Goal: Communication & Community: Ask a question

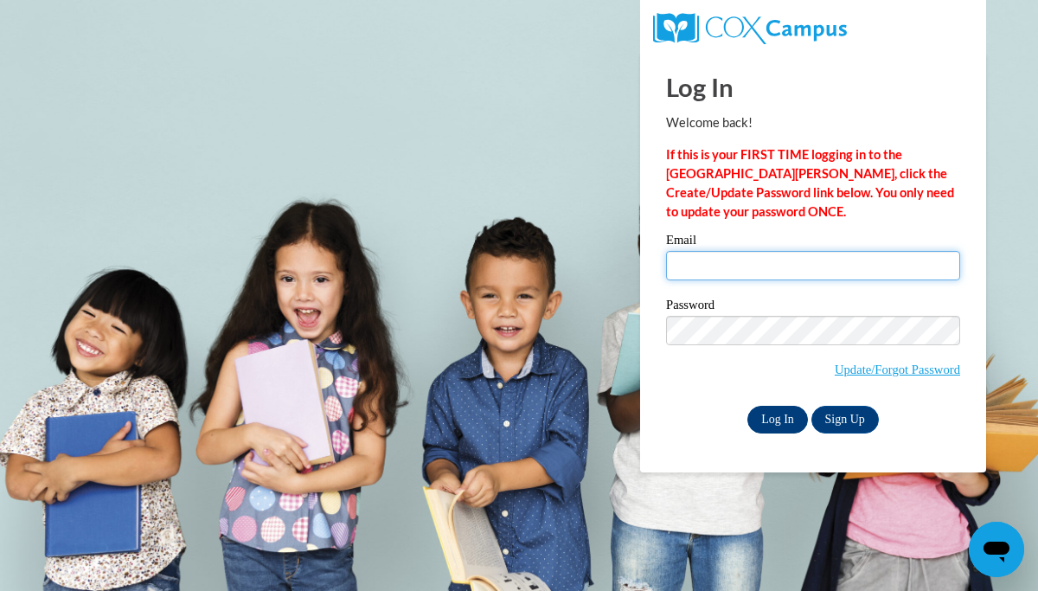
type input "[EMAIL_ADDRESS][DOMAIN_NAME]"
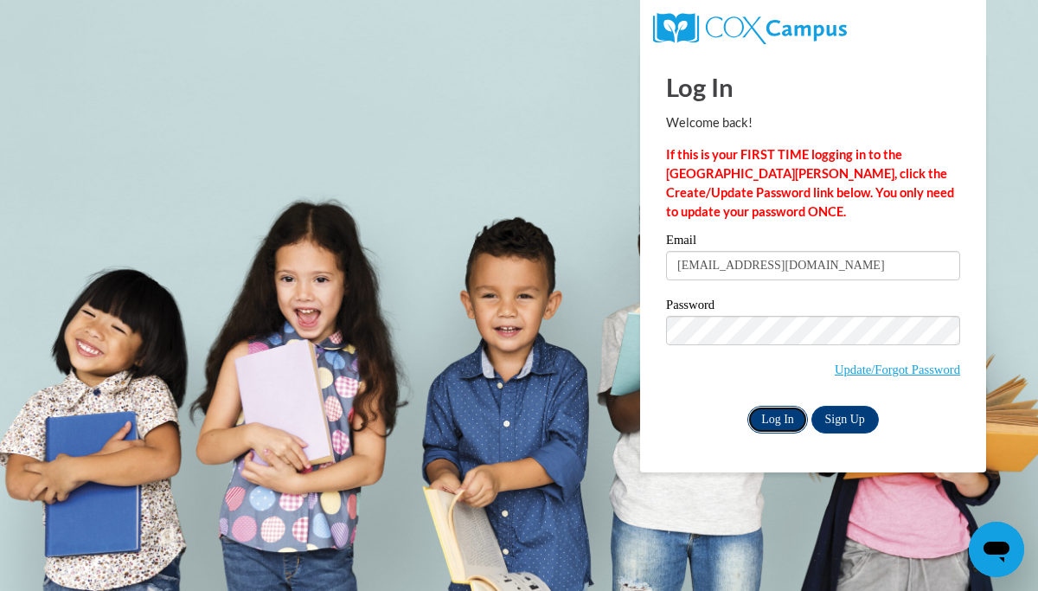
click at [769, 415] on input "Log In" at bounding box center [778, 420] width 61 height 28
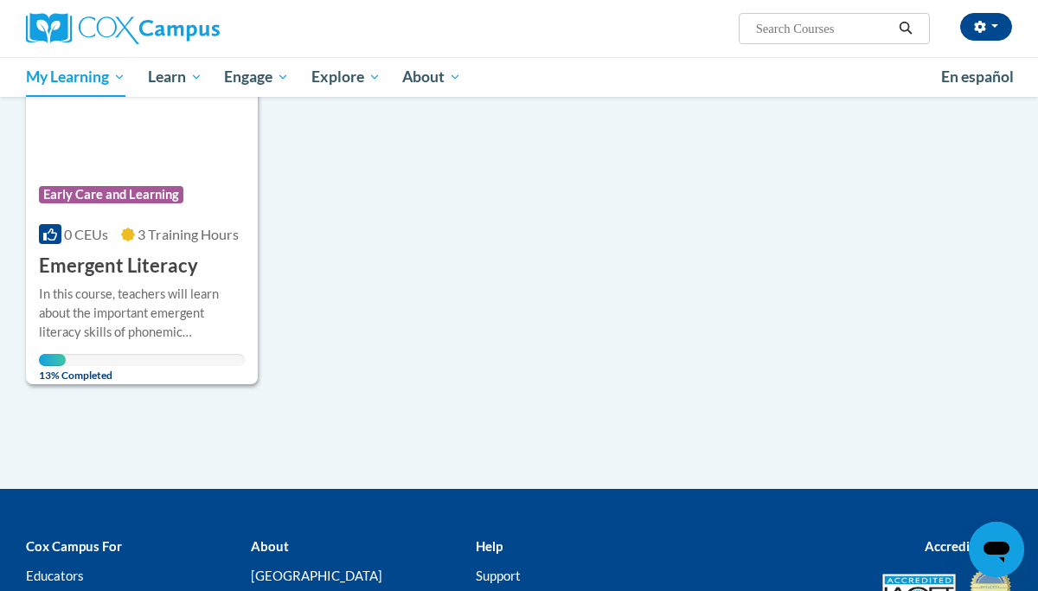
scroll to position [301, 0]
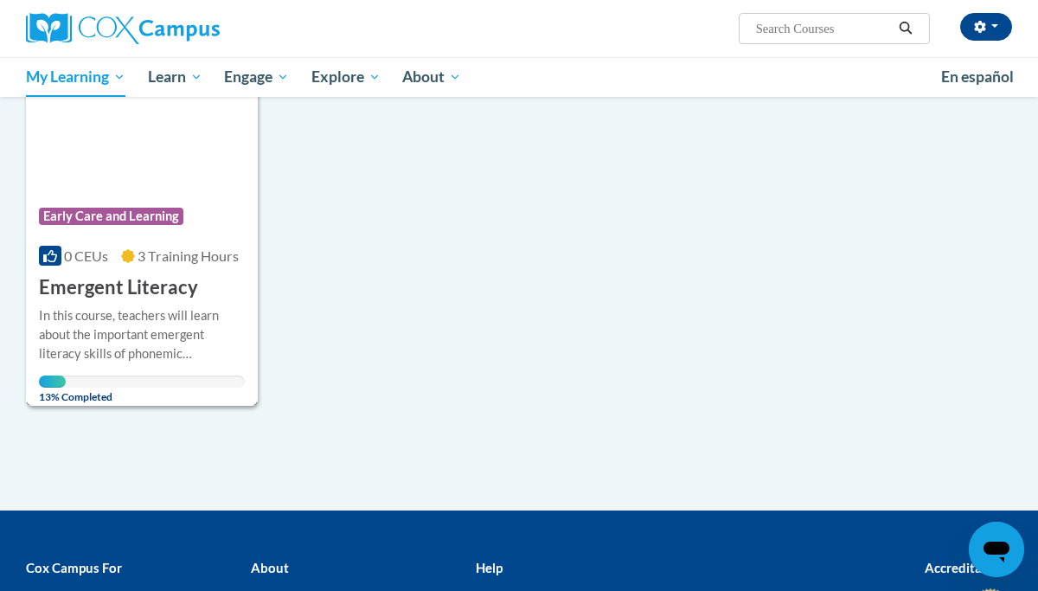
click at [113, 215] on span "Early Care and Learning" at bounding box center [111, 216] width 144 height 17
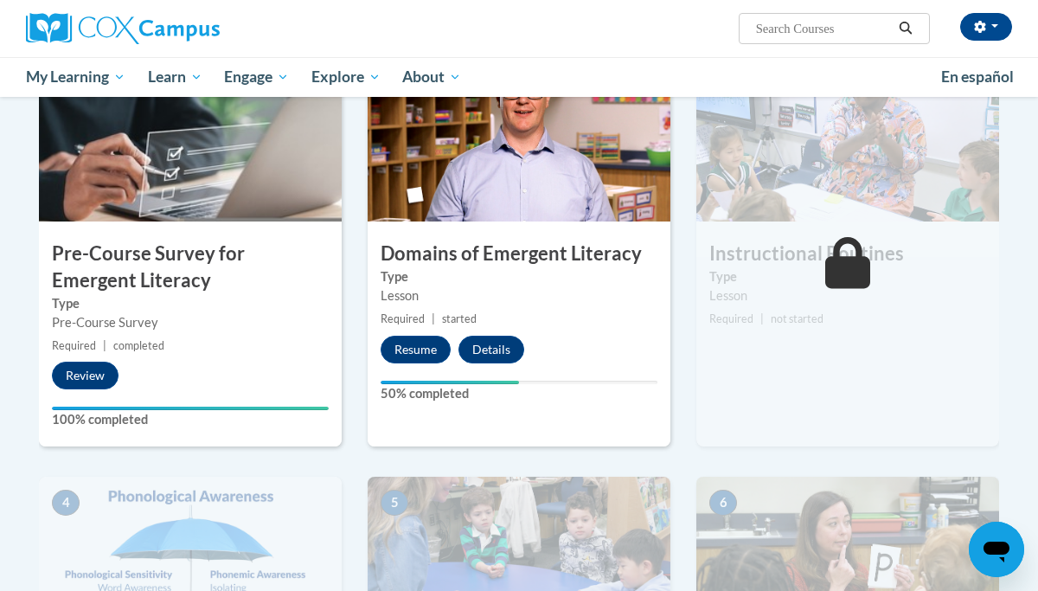
scroll to position [411, 0]
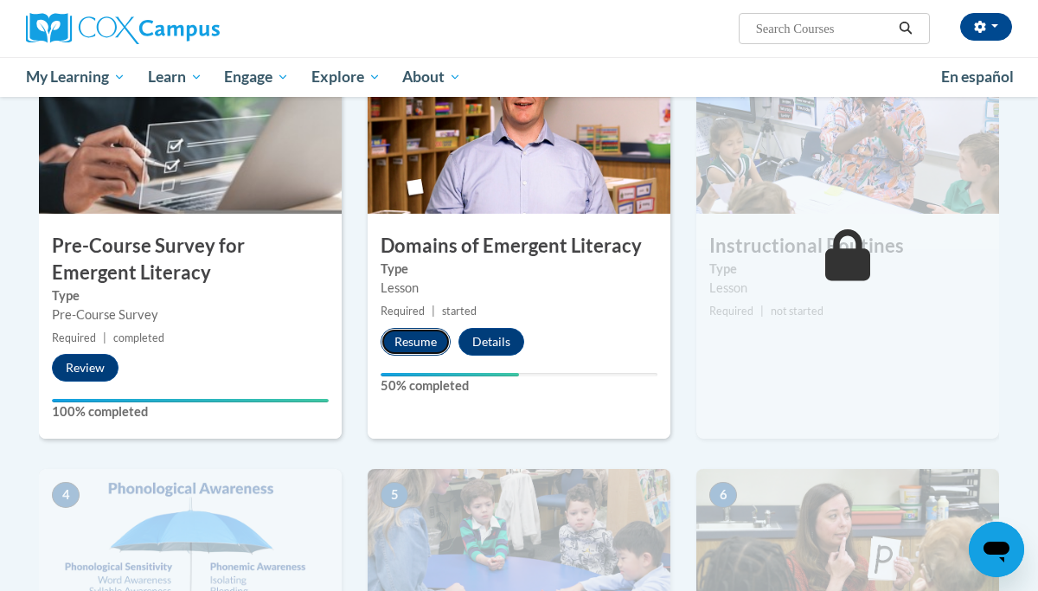
click at [417, 338] on button "Resume" at bounding box center [416, 342] width 70 height 28
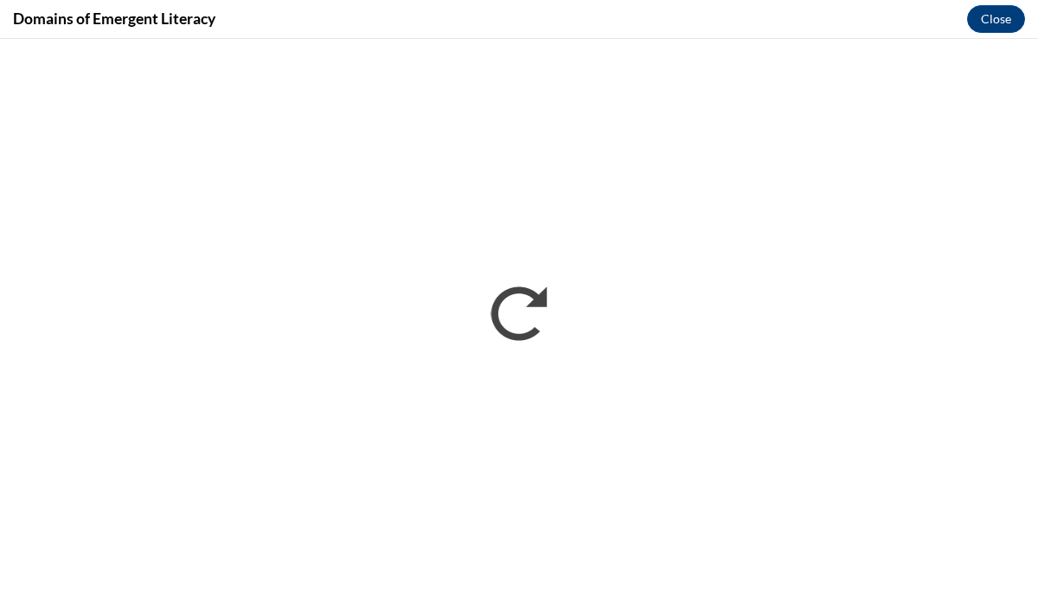
scroll to position [0, 0]
click at [1000, 16] on button "Close" at bounding box center [996, 19] width 58 height 28
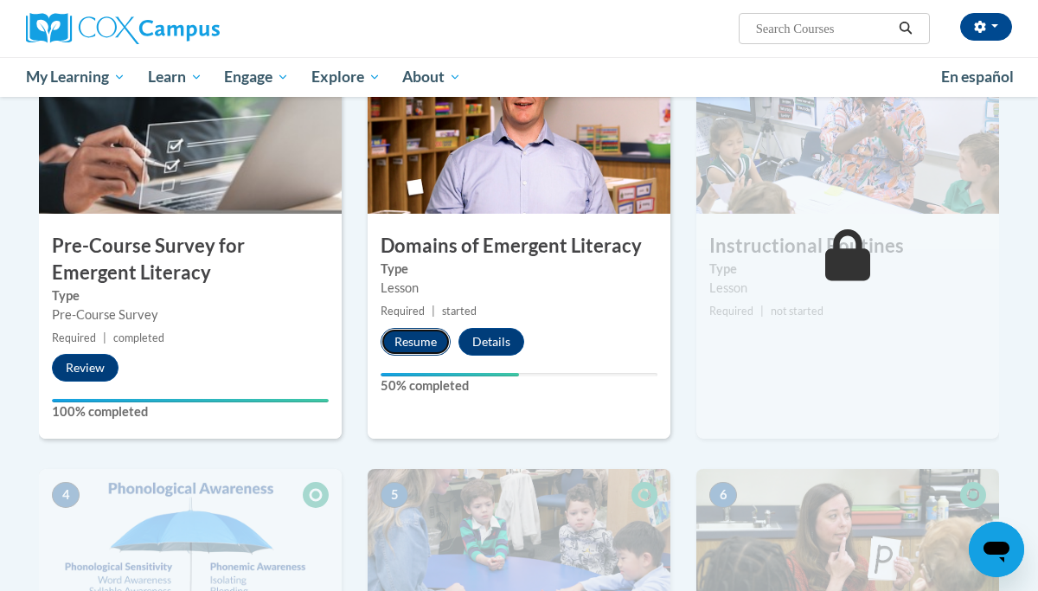
click at [416, 339] on button "Resume" at bounding box center [416, 342] width 70 height 28
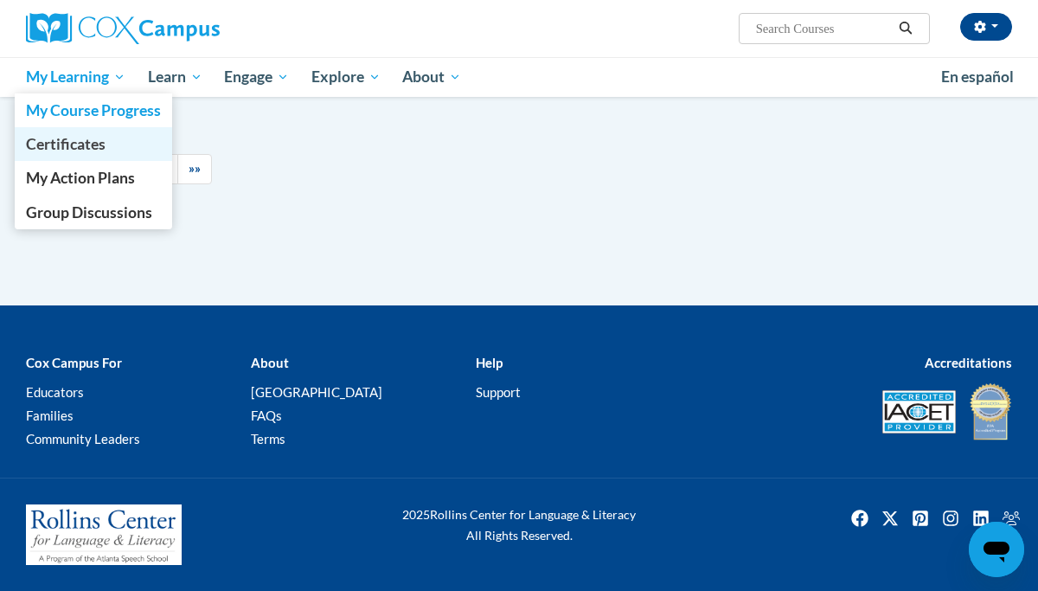
scroll to position [189, 0]
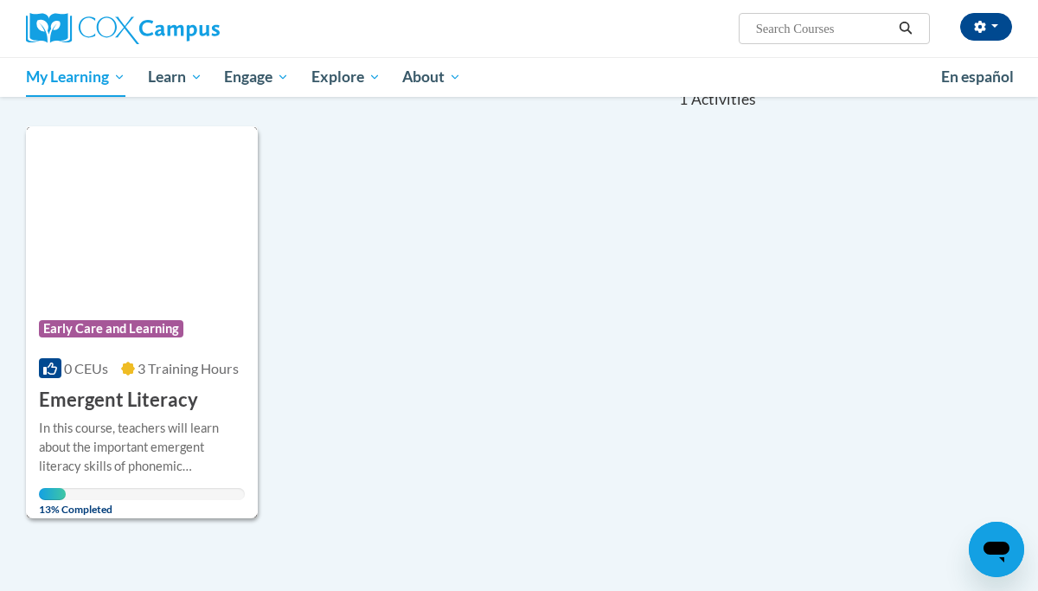
click at [122, 395] on h3 "Emergent Literacy" at bounding box center [118, 400] width 159 height 27
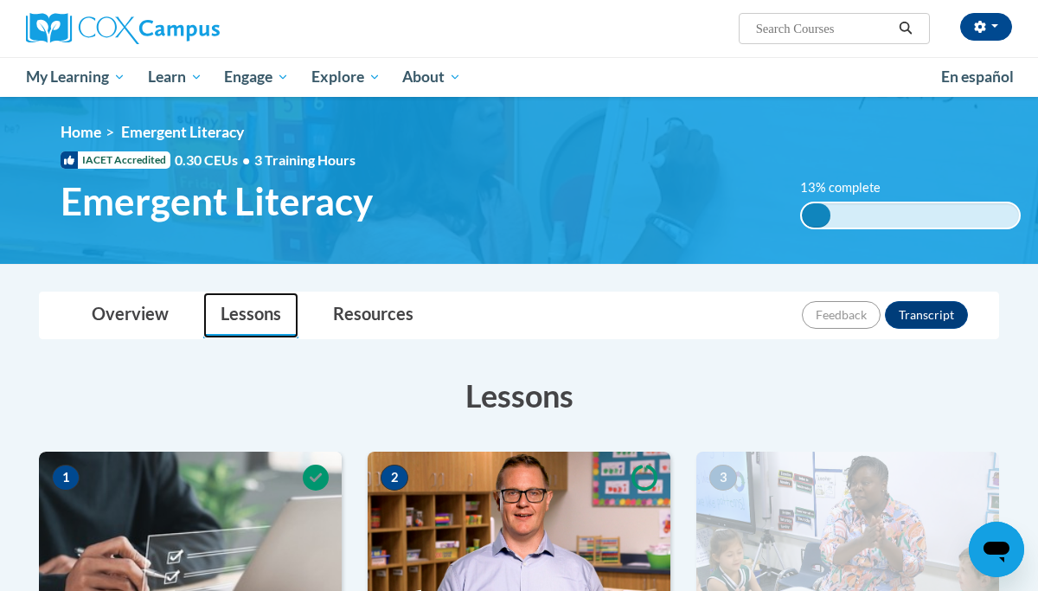
click at [247, 313] on link "Lessons" at bounding box center [250, 315] width 95 height 46
click at [924, 311] on button "Transcript" at bounding box center [926, 315] width 83 height 28
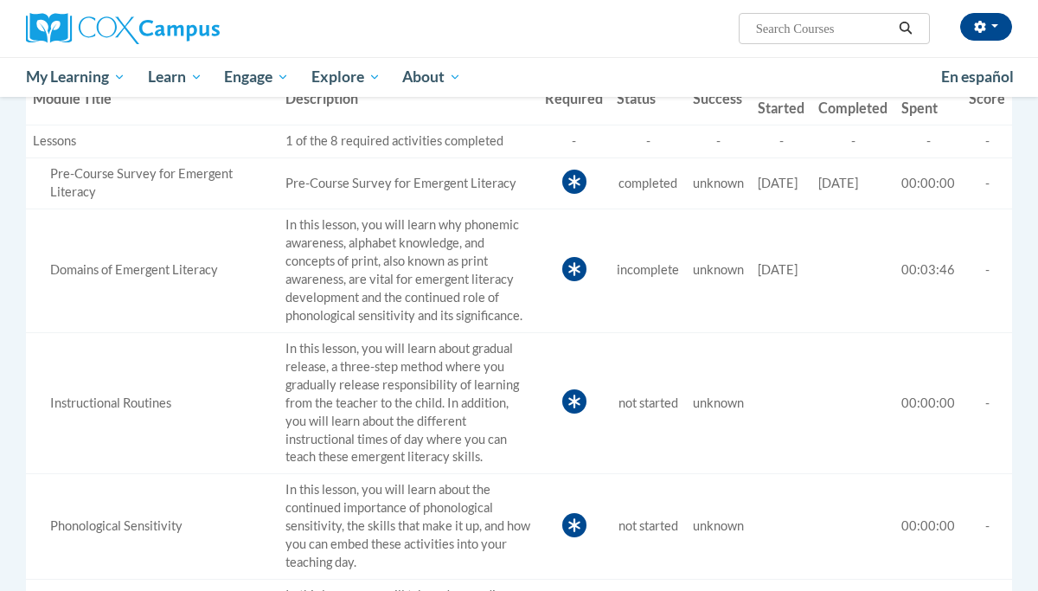
scroll to position [514, 0]
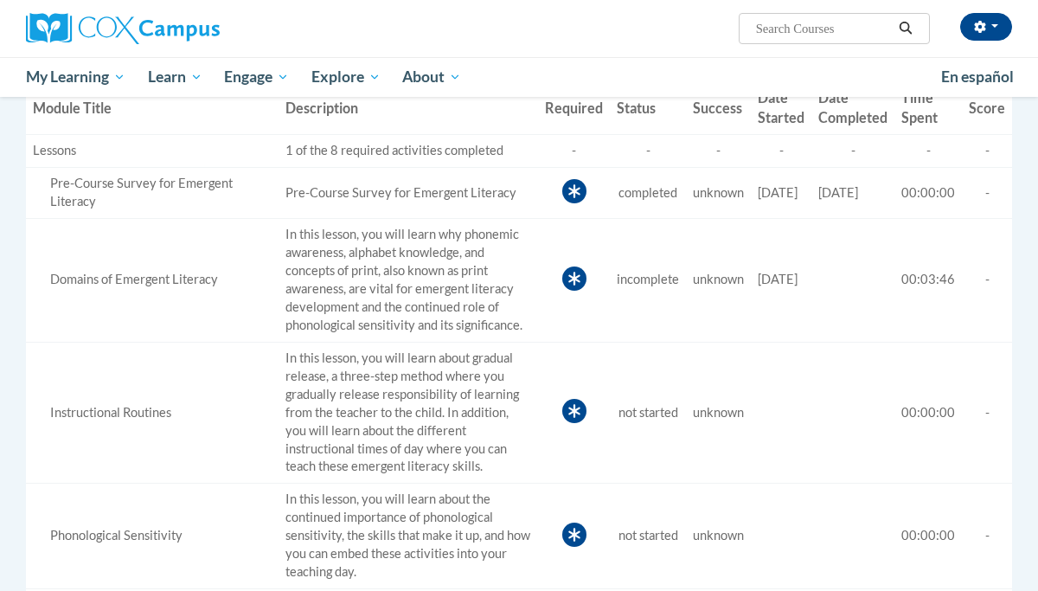
click at [758, 277] on span "08/18/2025" at bounding box center [778, 279] width 40 height 15
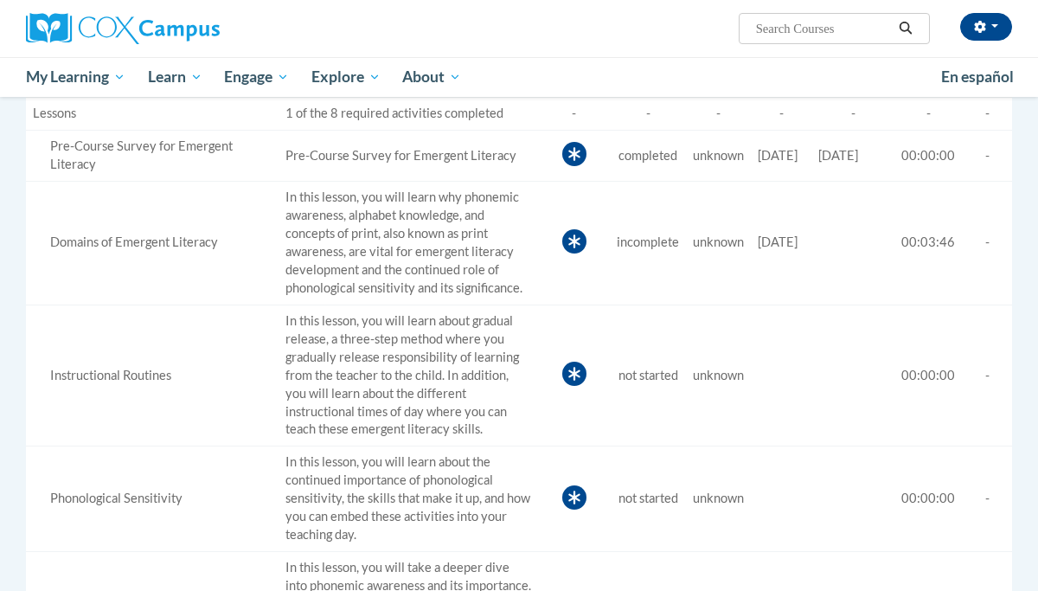
scroll to position [542, 0]
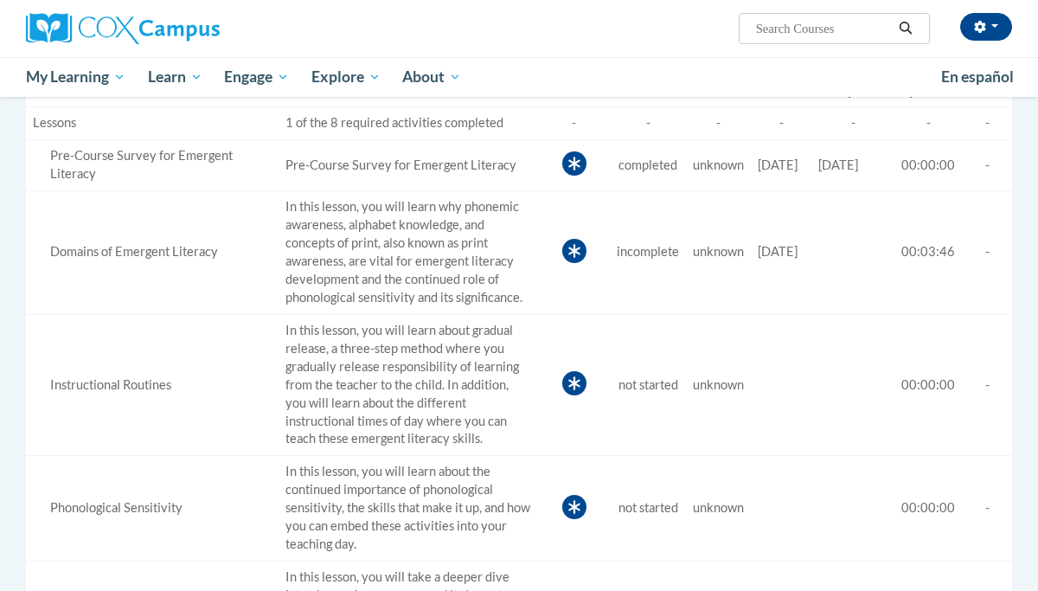
click at [562, 250] on icon at bounding box center [574, 251] width 24 height 24
click at [562, 244] on icon at bounding box center [574, 251] width 24 height 24
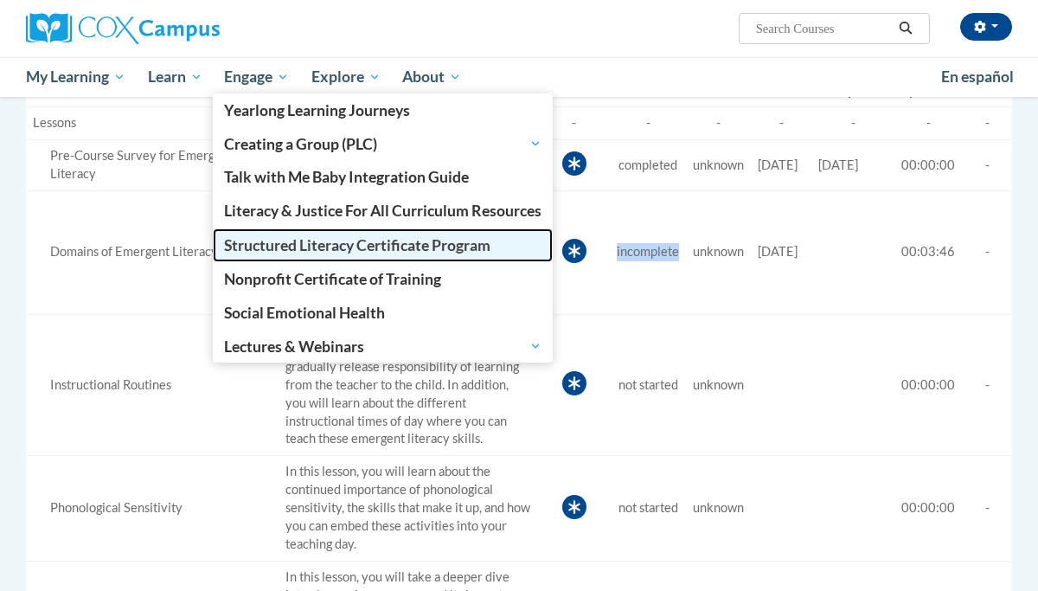
click at [308, 242] on span "Structured Literacy Certificate Program" at bounding box center [357, 245] width 266 height 18
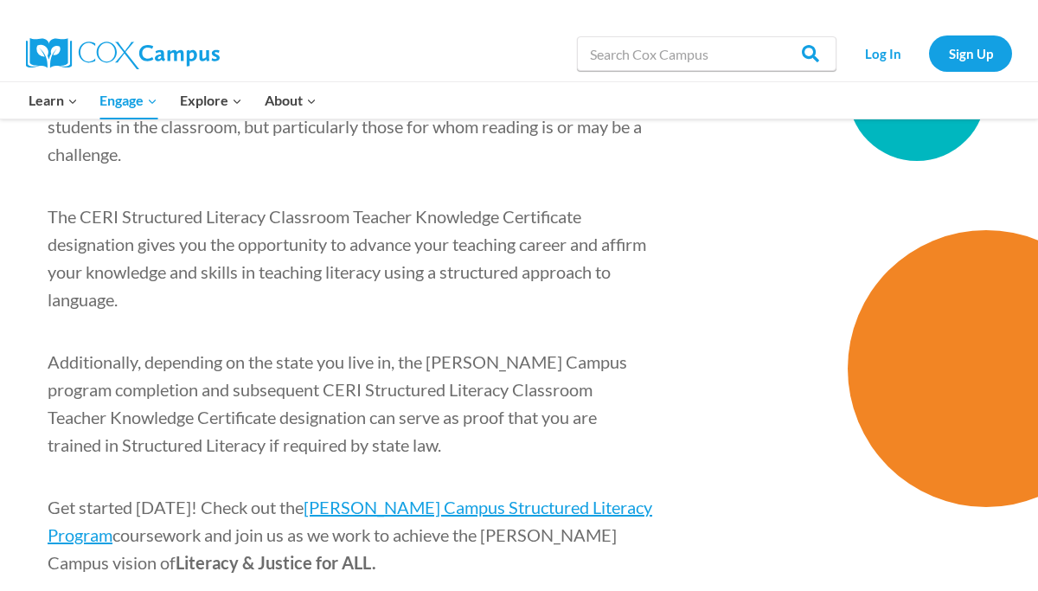
scroll to position [2632, 0]
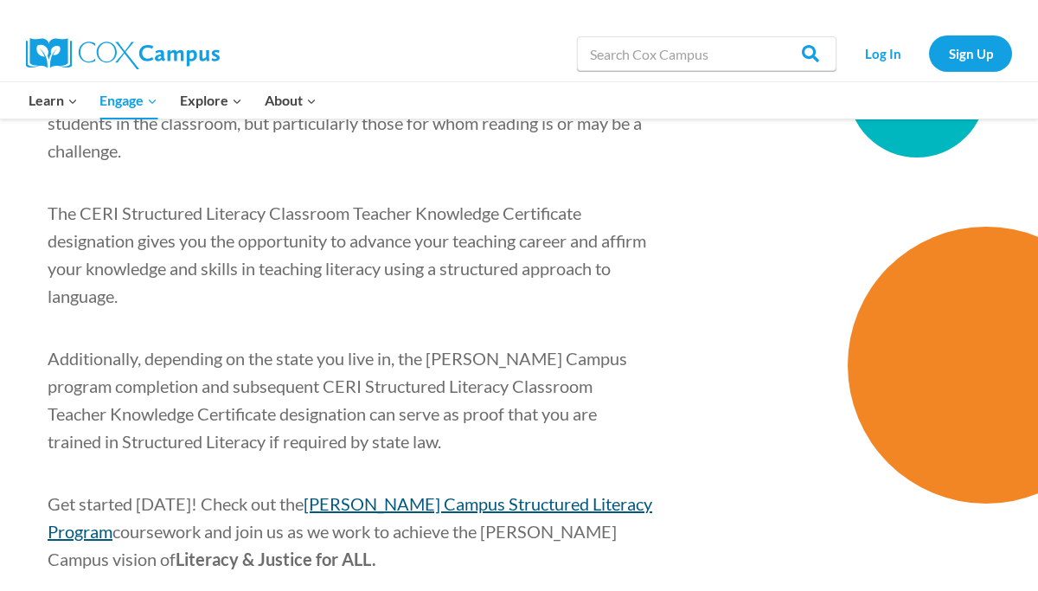
click at [396, 493] on span "[PERSON_NAME] Campus Structured Literacy Program" at bounding box center [350, 517] width 605 height 48
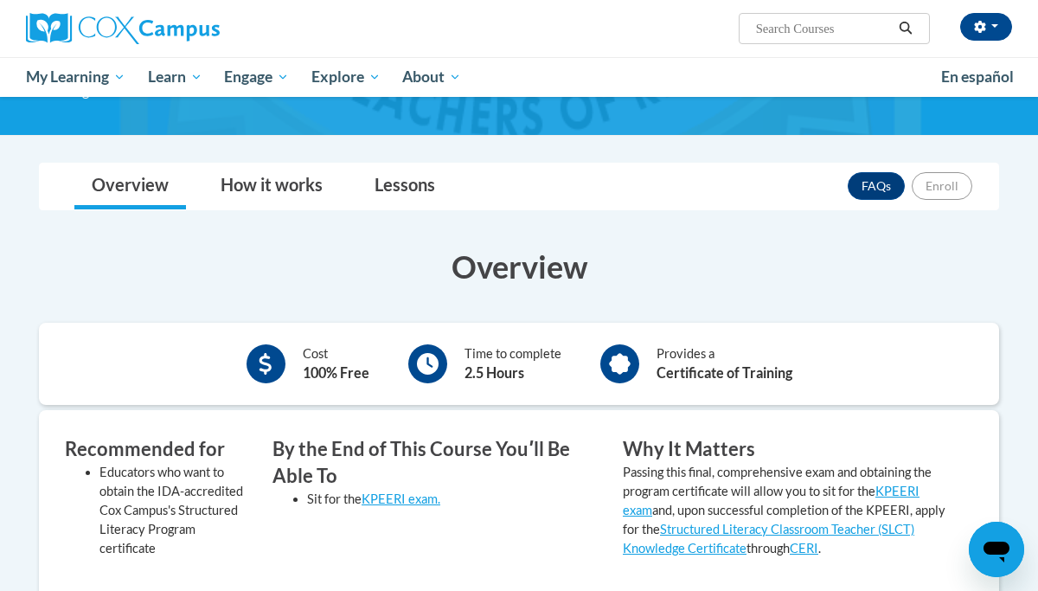
scroll to position [198, 0]
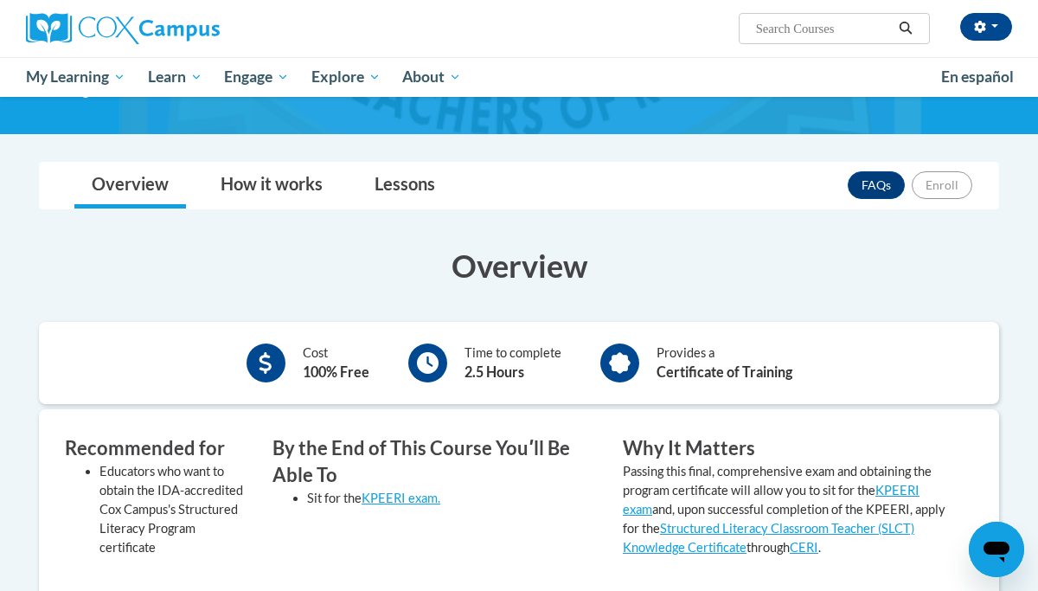
click at [750, 537] on p "Passing this final, comprehensive exam and obtaining the program certificate wi…" at bounding box center [785, 509] width 324 height 95
click at [748, 534] on link "Structured Literacy Classroom Teacher (SLCT) Knowledge Certificate" at bounding box center [769, 538] width 292 height 34
click at [288, 182] on link "How it works" at bounding box center [271, 186] width 137 height 46
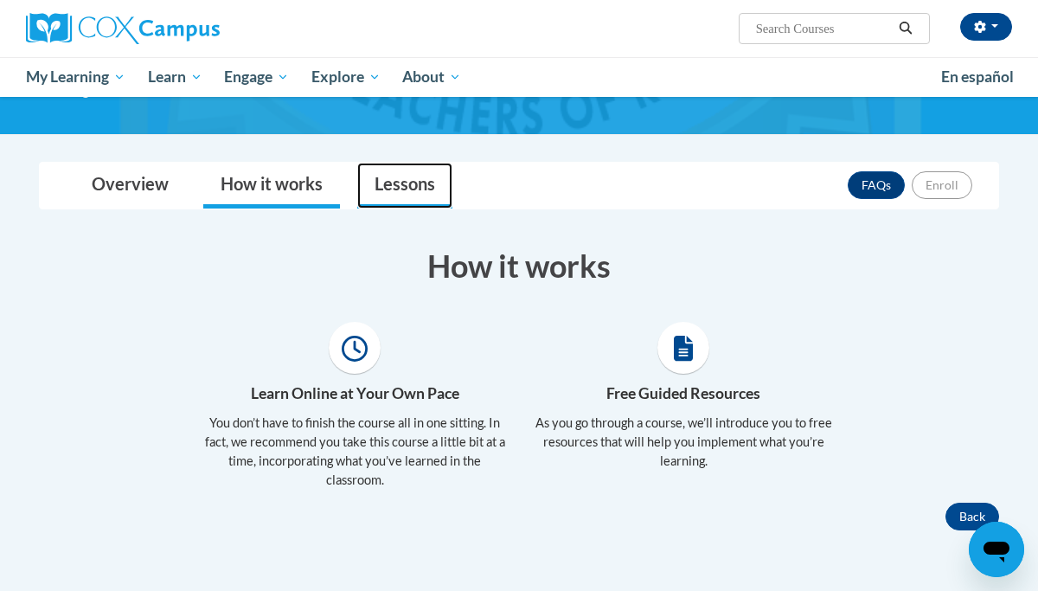
click at [414, 183] on link "Lessons" at bounding box center [404, 186] width 95 height 46
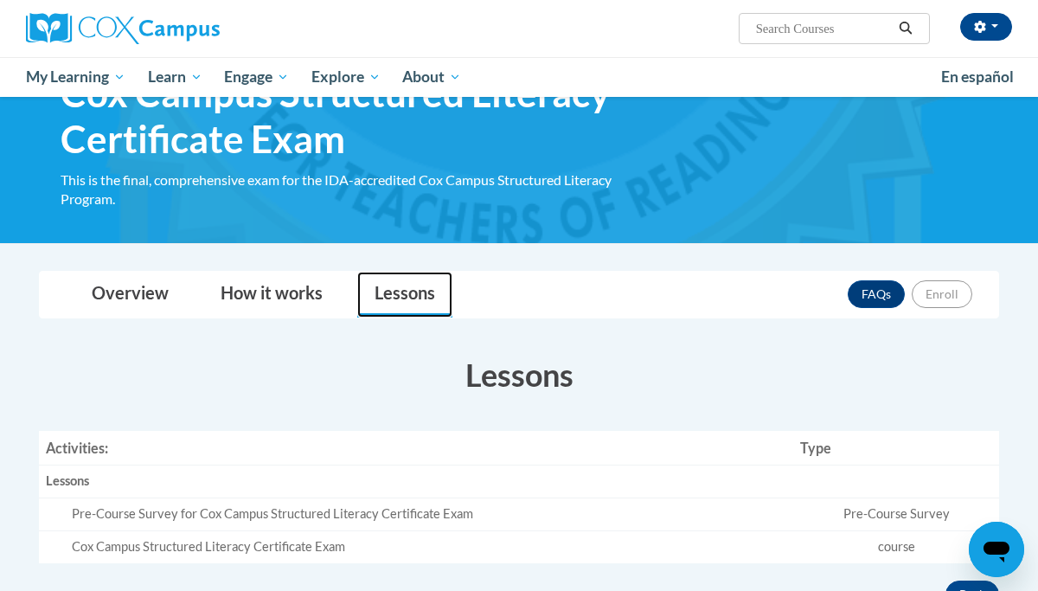
scroll to position [0, 0]
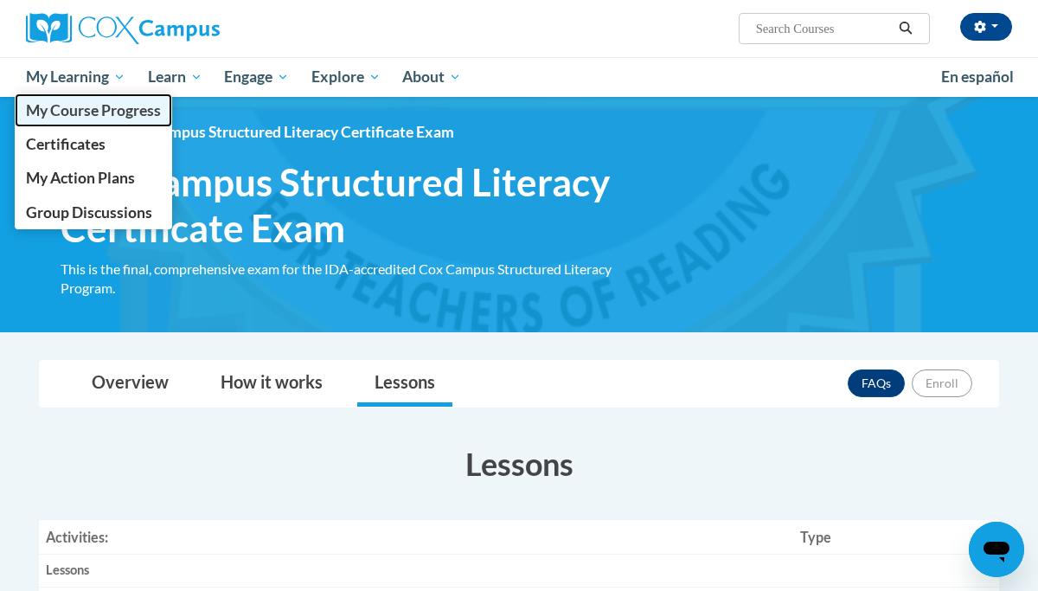
click at [107, 111] on span "My Course Progress" at bounding box center [93, 110] width 135 height 18
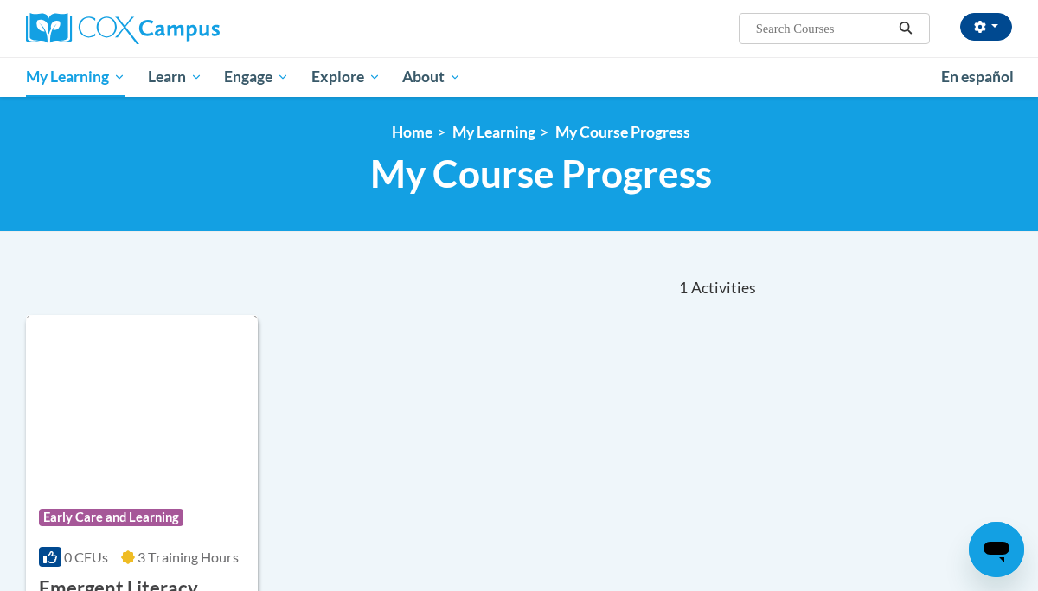
click at [170, 386] on div "Course Category: Early Care and Learning 0 CEUs 3 Training Hours COURSE Emergen…" at bounding box center [142, 511] width 232 height 393
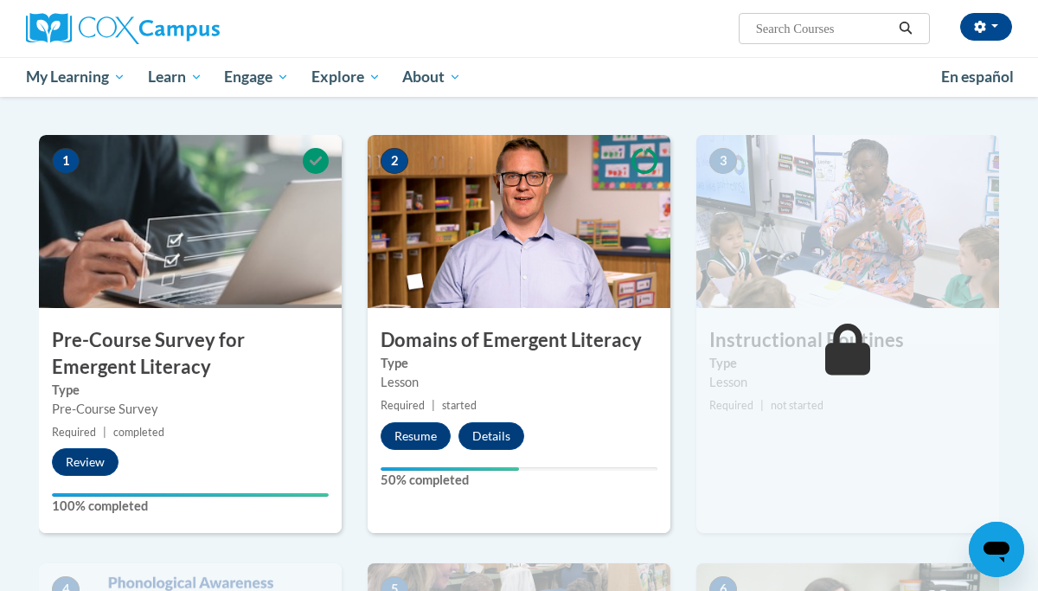
scroll to position [319, 0]
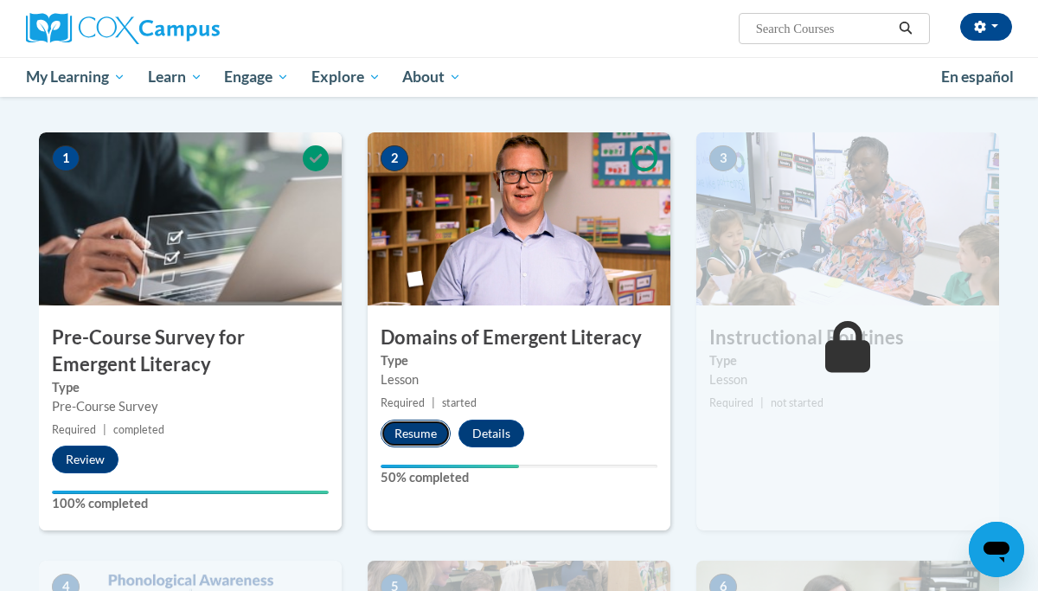
click at [417, 429] on button "Resume" at bounding box center [416, 434] width 70 height 28
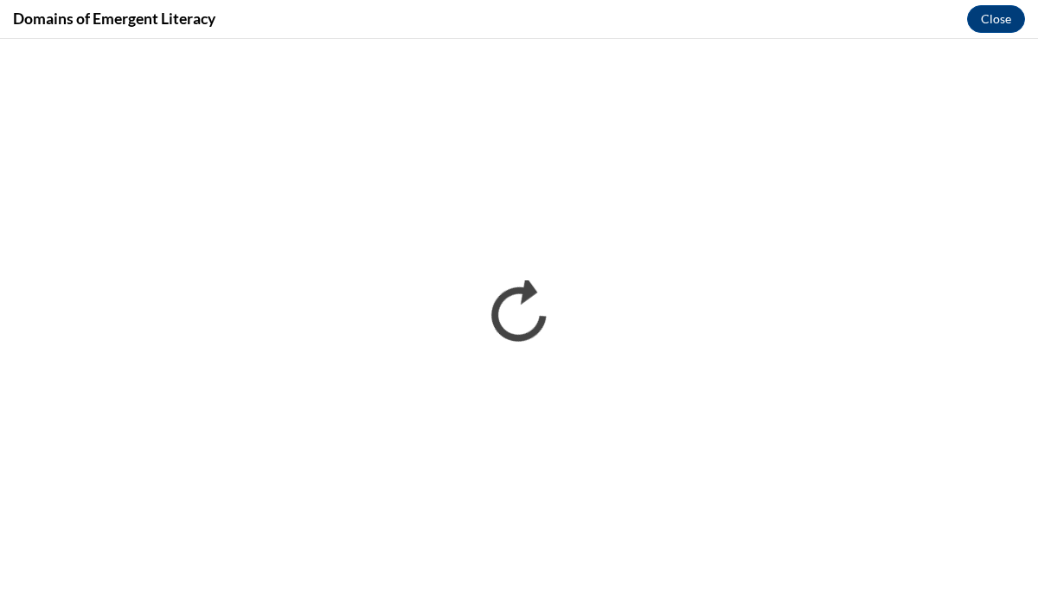
scroll to position [0, 0]
click at [987, 18] on button "Close" at bounding box center [996, 19] width 58 height 28
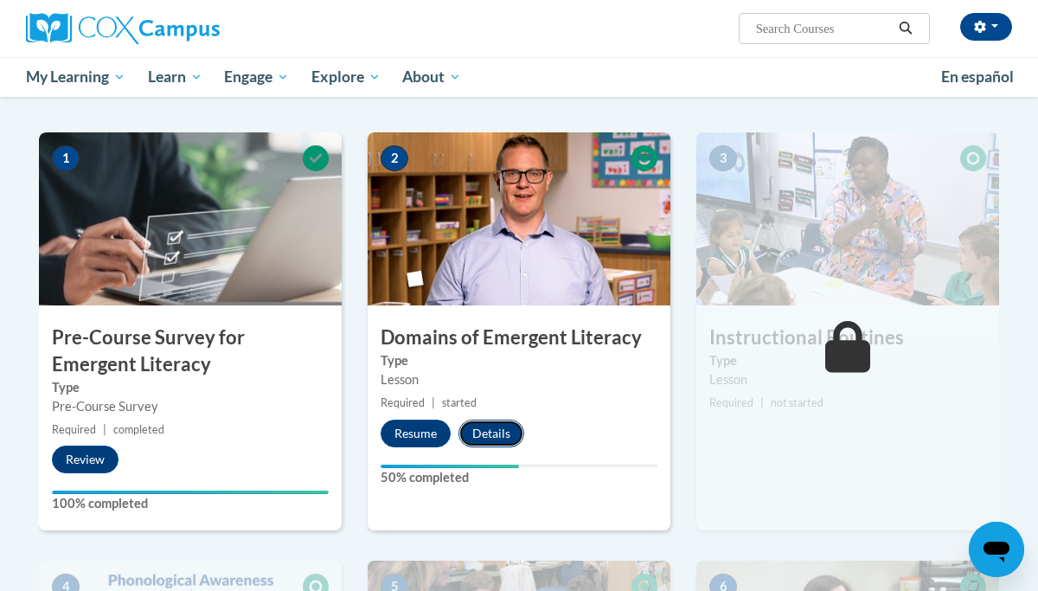
click at [493, 426] on button "Details" at bounding box center [492, 434] width 66 height 28
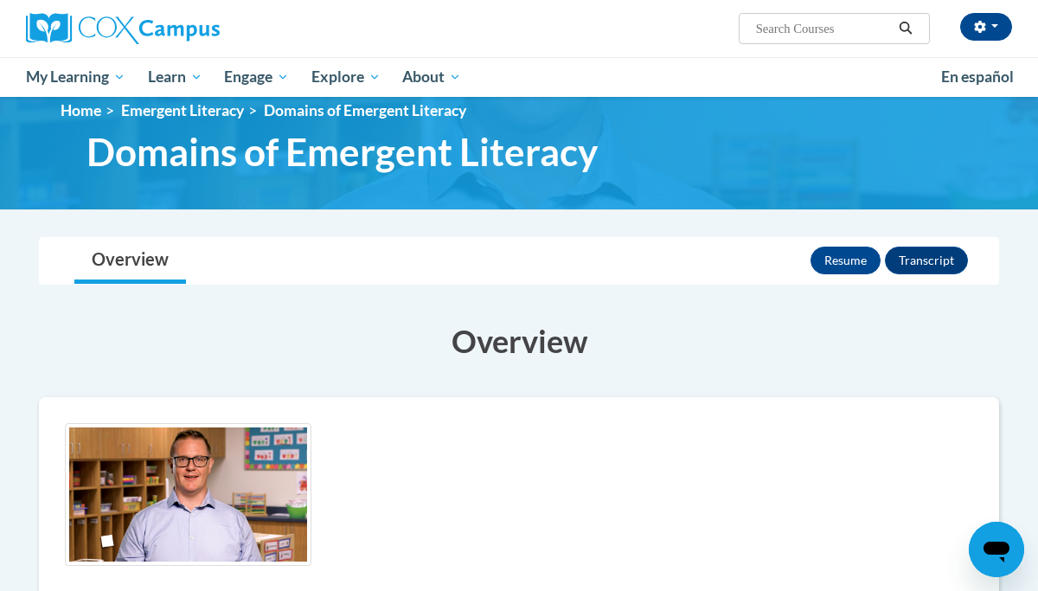
scroll to position [20, 0]
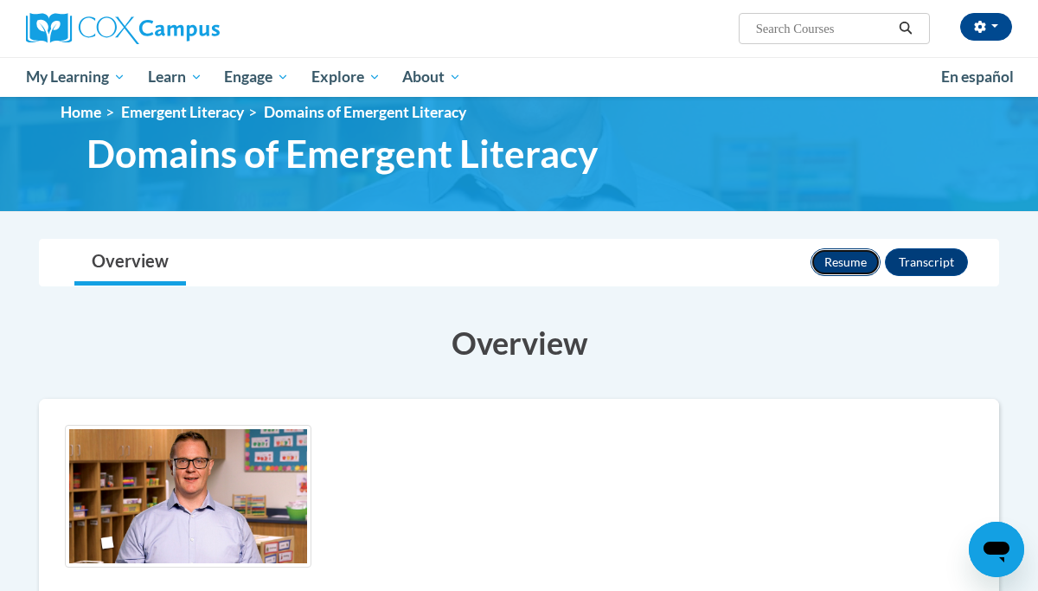
click at [842, 260] on button "Resume" at bounding box center [846, 262] width 70 height 28
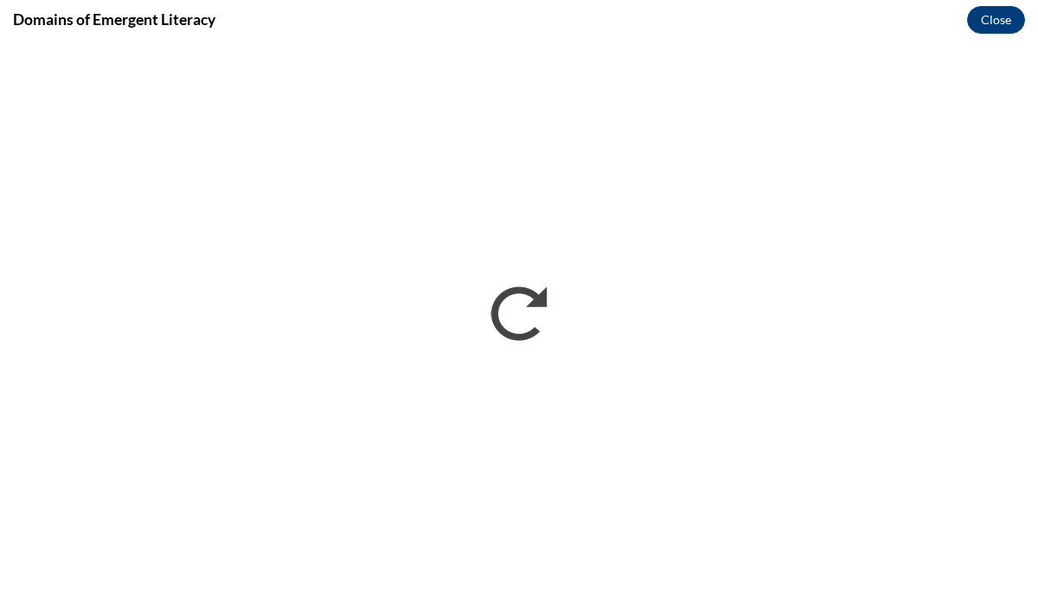
scroll to position [0, 0]
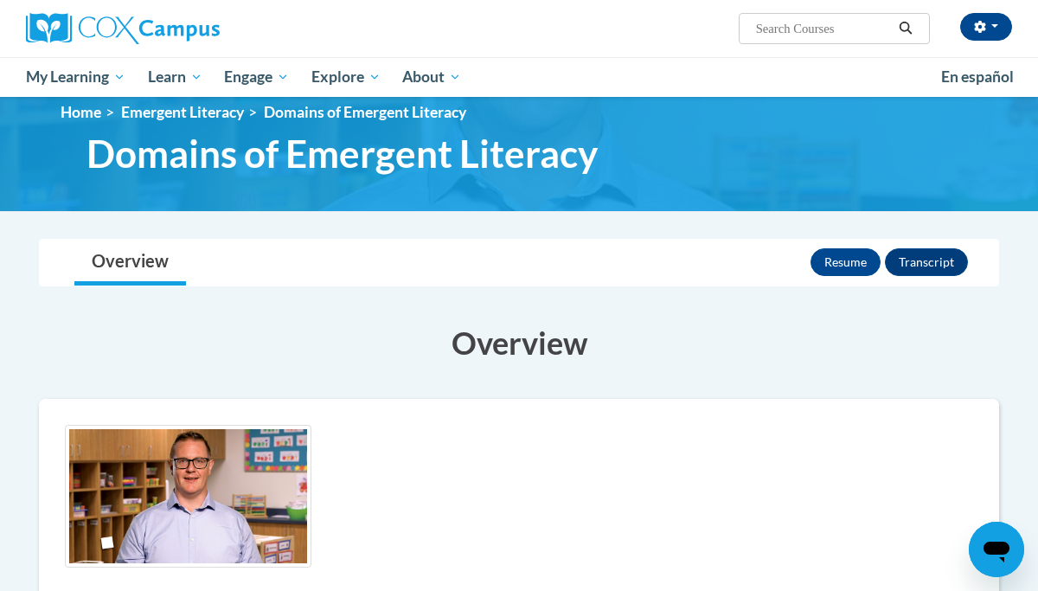
click at [998, 543] on icon "Open messaging window" at bounding box center [997, 552] width 26 height 21
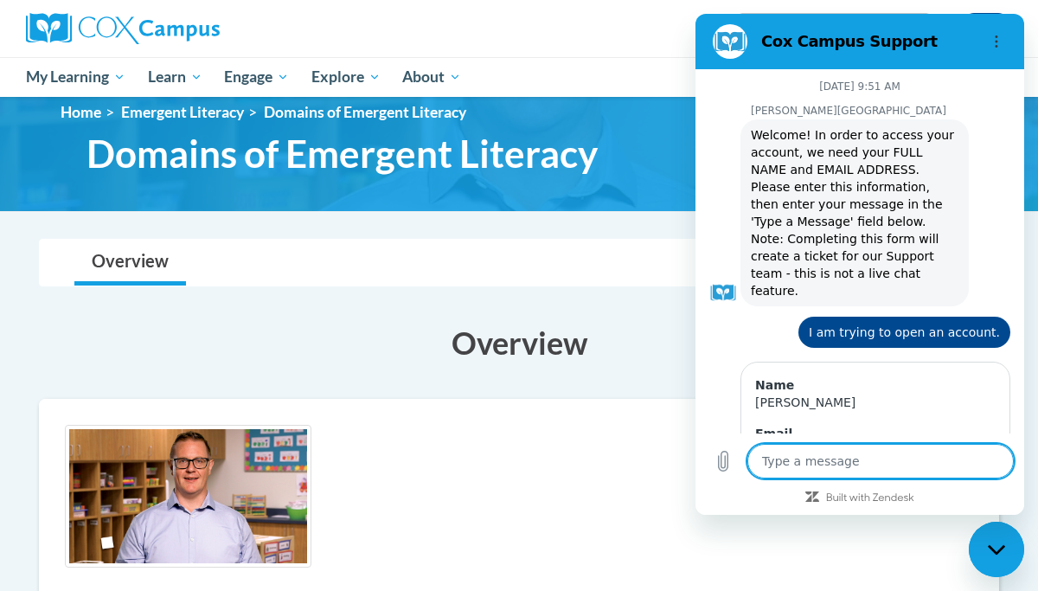
scroll to position [780, 0]
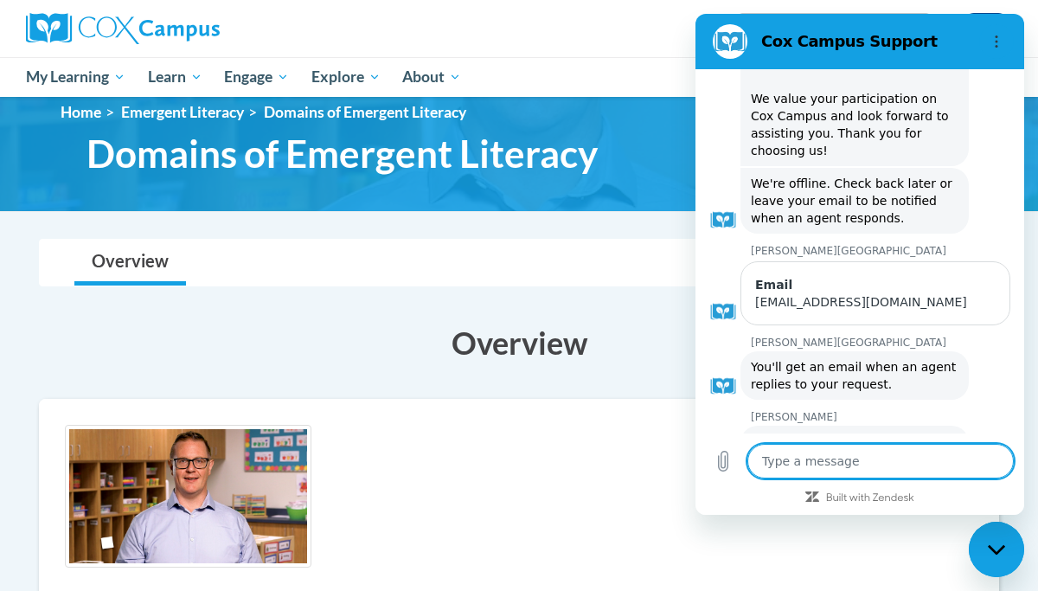
type textarea "W"
type textarea "x"
type textarea "Wh"
type textarea "x"
type textarea "Wha"
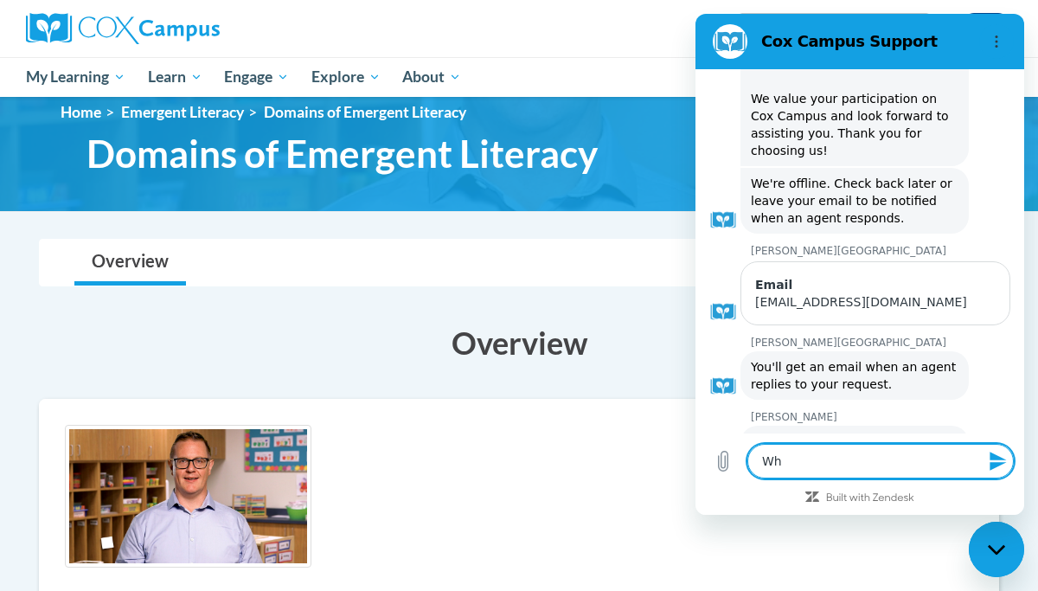
type textarea "x"
type textarea "Wha\"
type textarea "x"
type textarea "Wha"
type textarea "x"
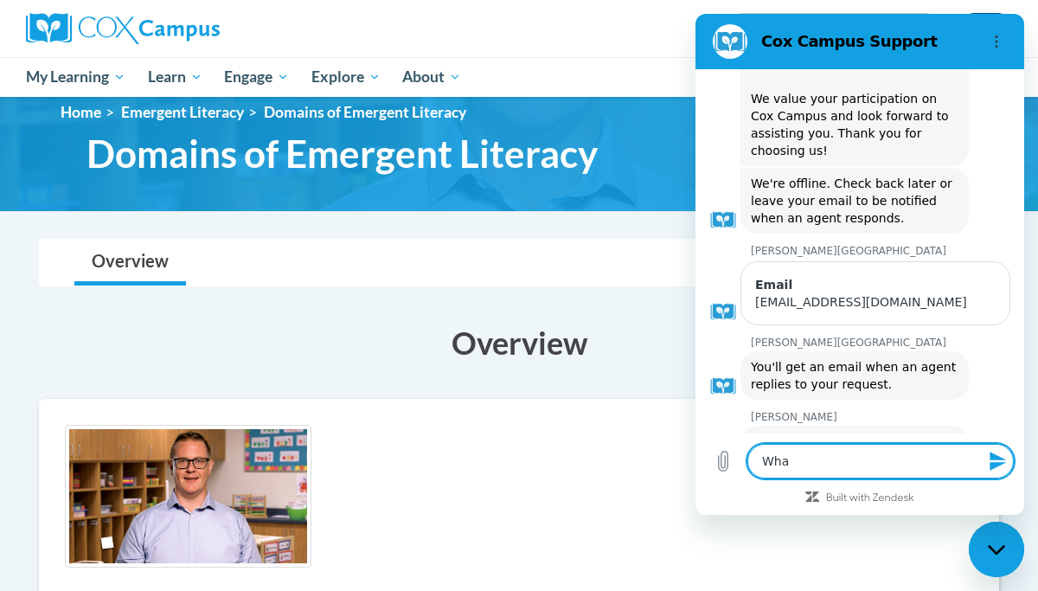
type textarea "Wh"
type textarea "x"
type textarea "Why"
type textarea "x"
type textarea "Why"
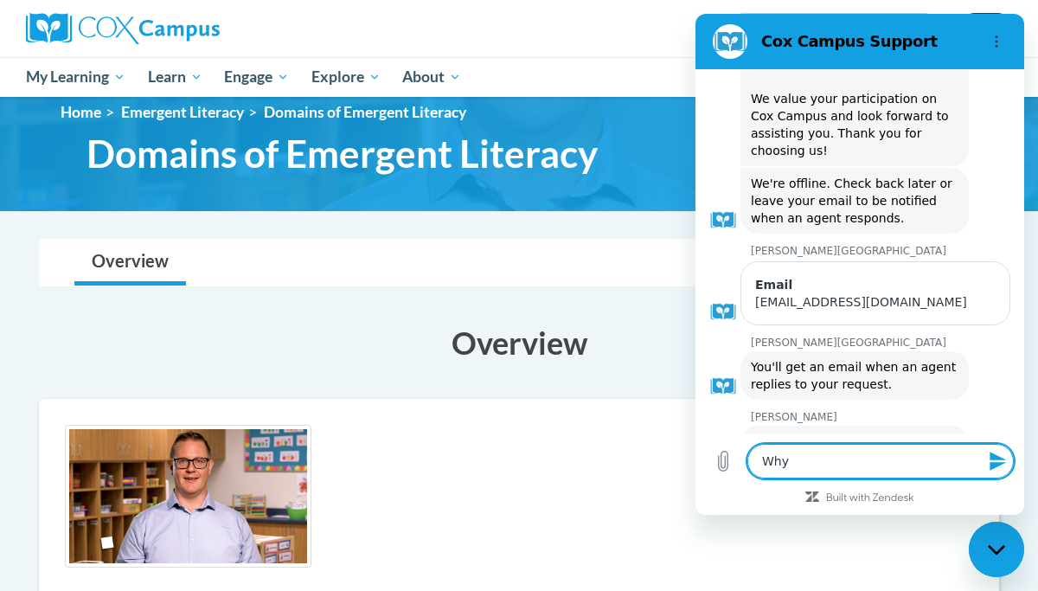
type textarea "x"
type textarea "Why i"
type textarea "x"
type textarea "Why is"
type textarea "x"
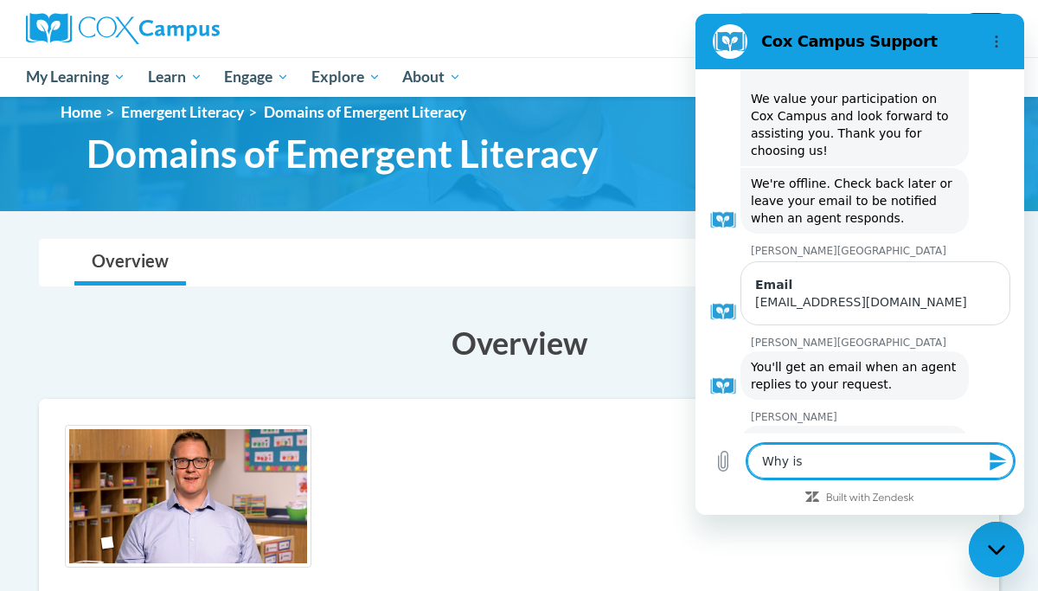
type textarea "Why is d"
type textarea "x"
type textarea "Why is do"
type textarea "x"
type textarea "Why is dom"
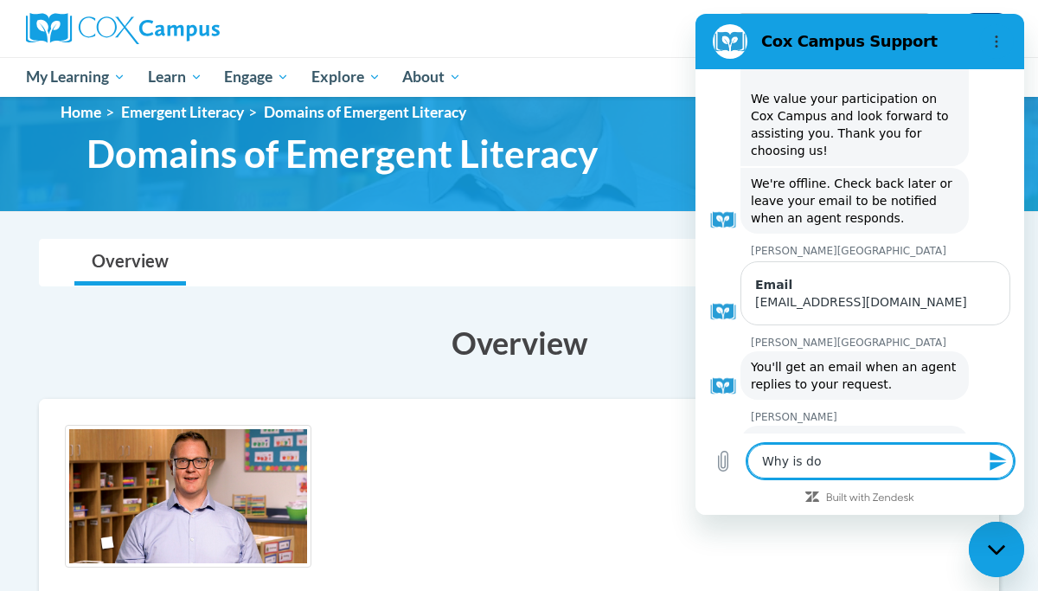
type textarea "x"
type textarea "Why is doma"
type textarea "x"
type textarea "Why is domai"
type textarea "x"
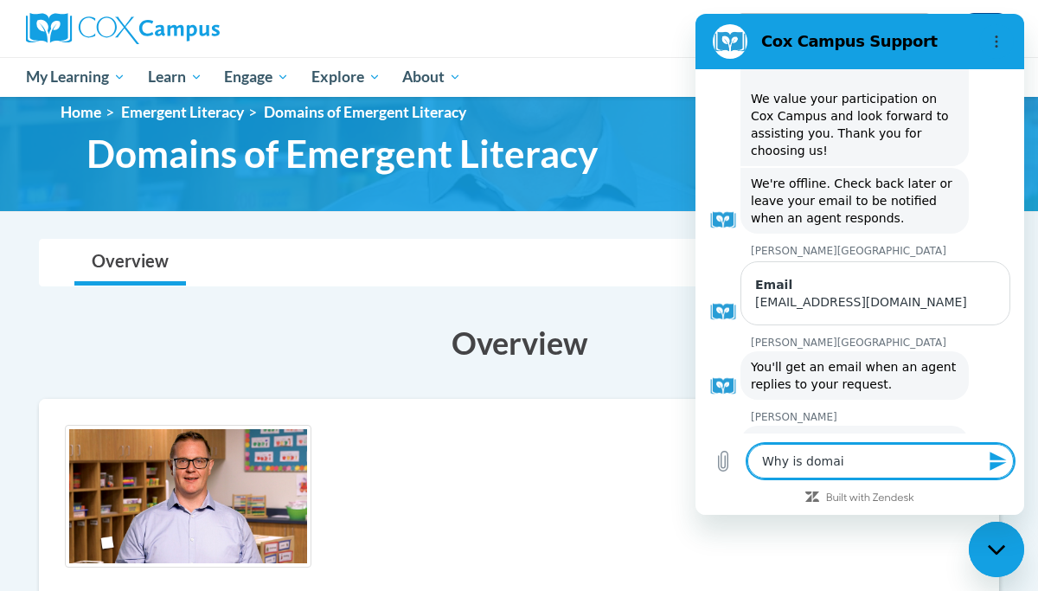
type textarea "Why is domain"
type textarea "x"
type textarea "Why is domains"
type textarea "x"
type textarea "Why is domains"
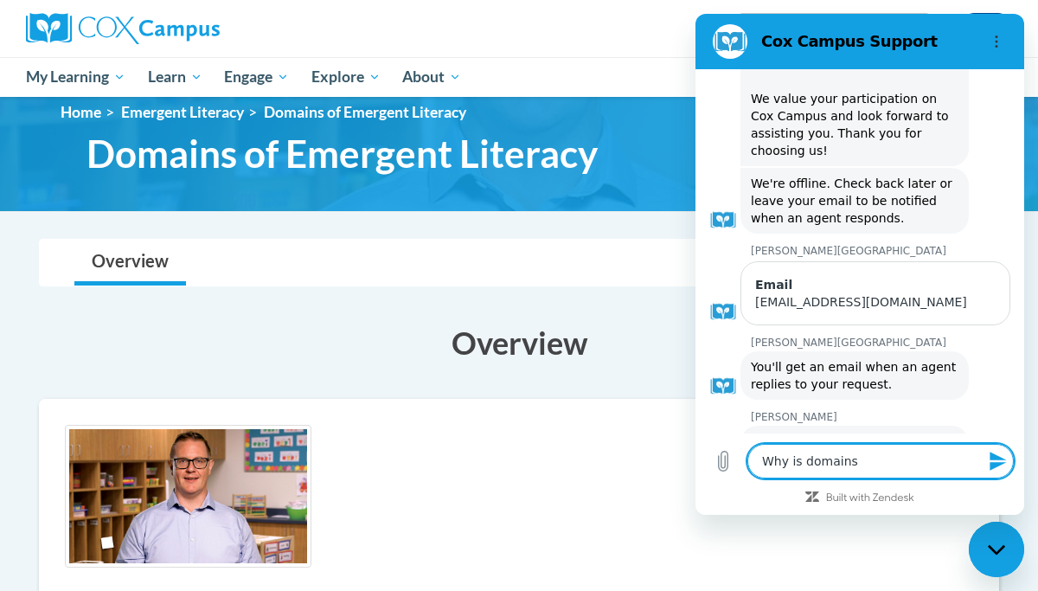
type textarea "x"
type textarea "Why is domains o"
type textarea "x"
type textarea "Why is domains of"
type textarea "x"
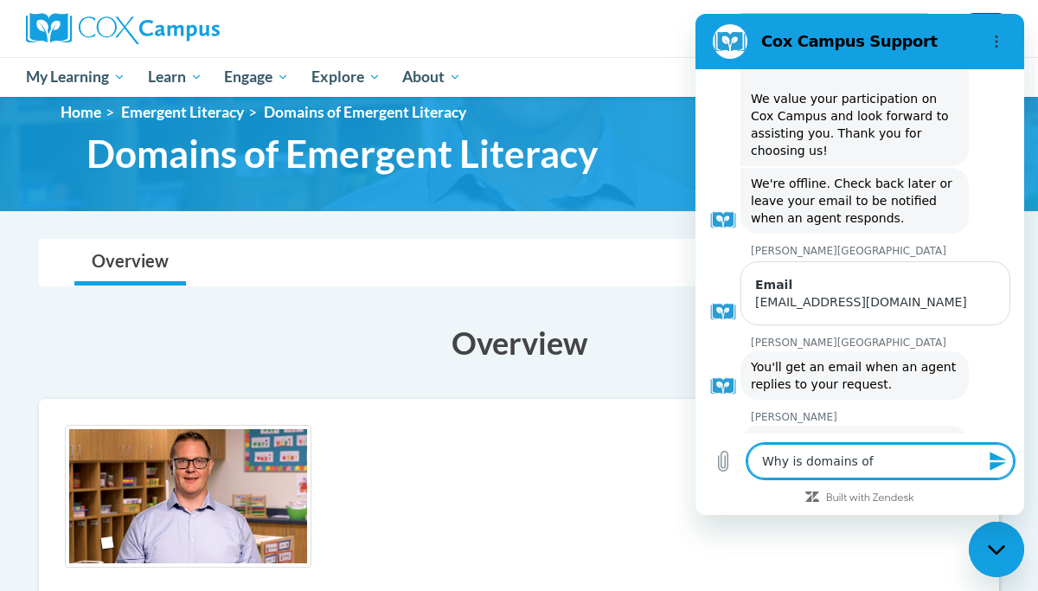
type textarea "Why is domains of"
type textarea "x"
type textarea "Why is domains of e"
type textarea "x"
type textarea "Why is domains of em"
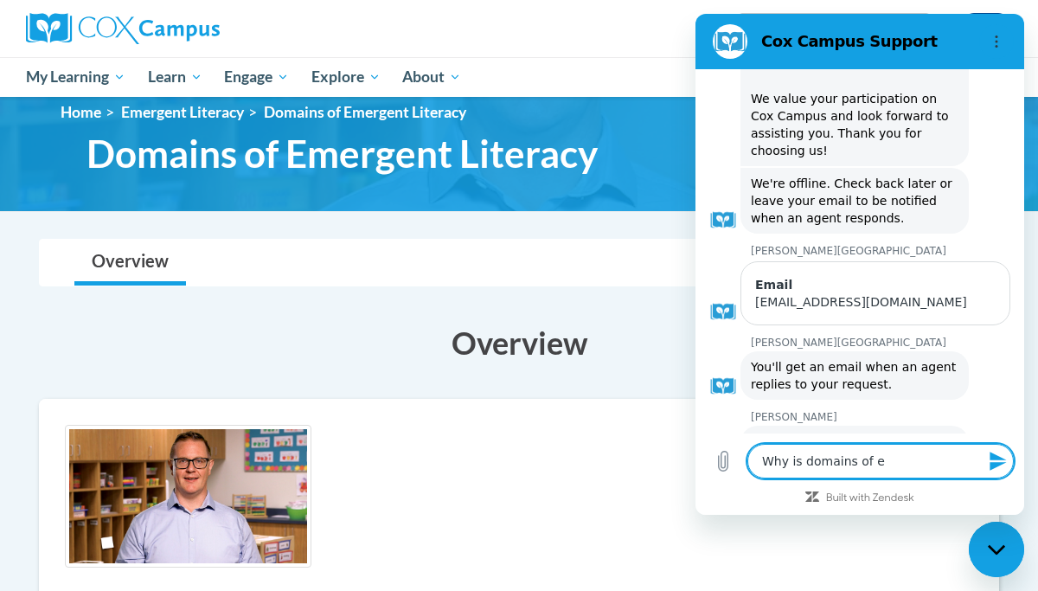
type textarea "x"
type textarea "Why is domains of eme"
type textarea "x"
type textarea "Why is domains of emer"
type textarea "x"
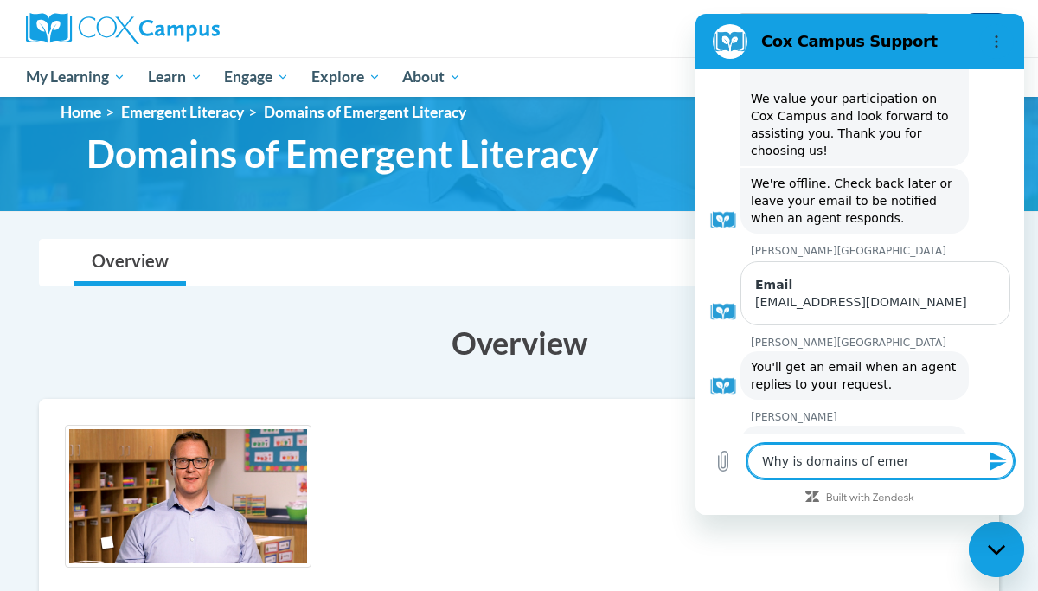
type textarea "Why is domains of emerg"
type textarea "x"
type textarea "Why is domains of emerge"
type textarea "x"
type textarea "Why is domains of emergen"
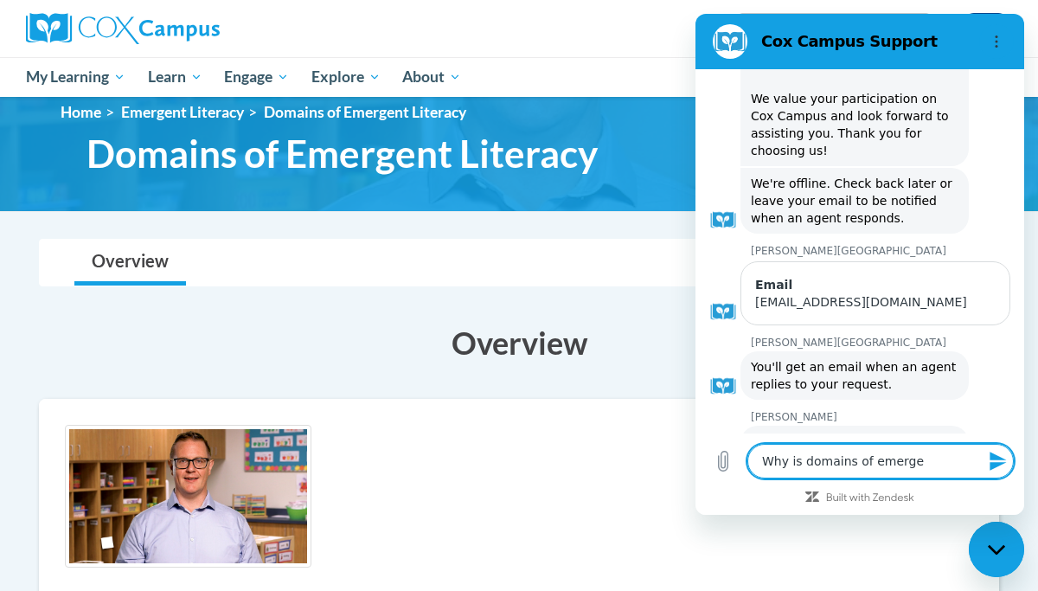
type textarea "x"
type textarea "Why is domains of emergent"
type textarea "x"
type textarea "Why is domains of emergent"
type textarea "x"
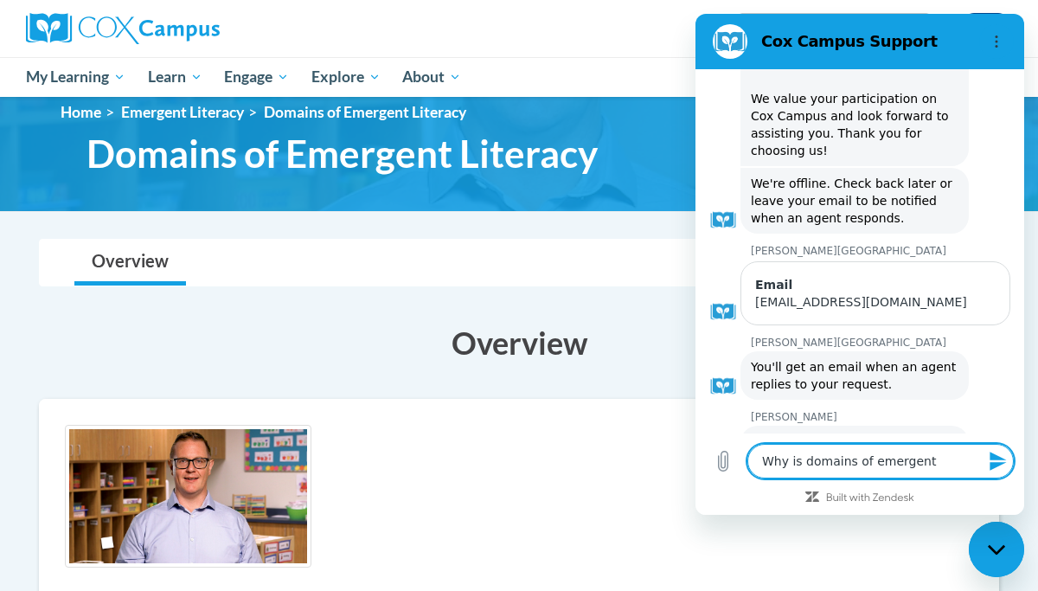
type textarea "Why is domains of emergent l"
type textarea "x"
type textarea "Why is domains of emergent li"
type textarea "x"
type textarea "Why is domains of emergent lit"
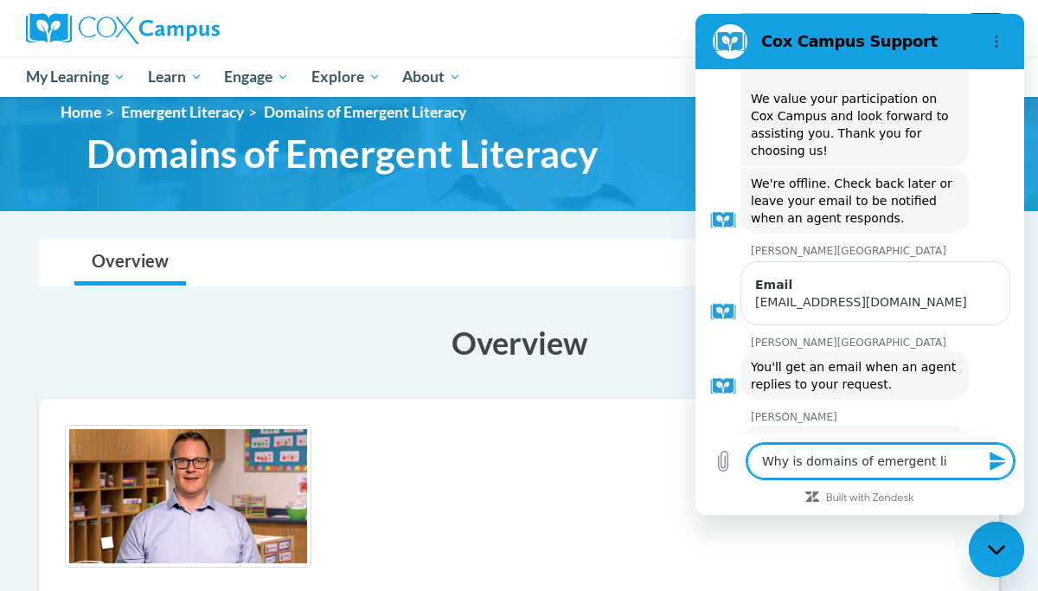
type textarea "x"
type textarea "Why is domains of emergent lite"
type textarea "x"
type textarea "Why is domains of emergent liter"
type textarea "x"
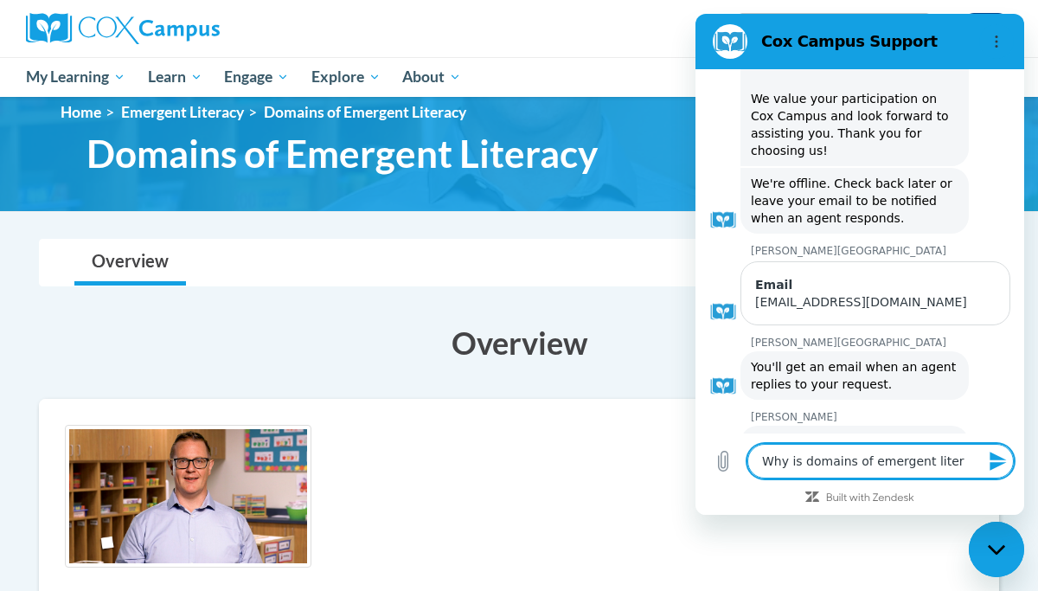
type textarea "Why is domains of emergent litera"
type textarea "x"
type textarea "Why is domains of emergent literac"
type textarea "x"
type textarea "Why is domains of emergent literacy"
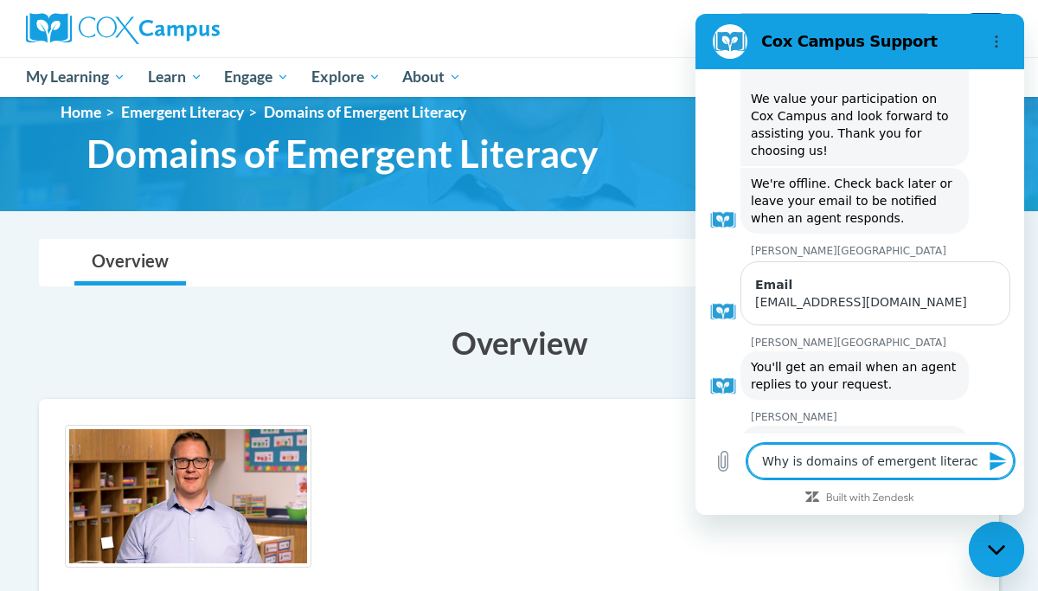
type textarea "x"
type textarea "Why is domains of emergent literacy"
type textarea "x"
type textarea "Why is domains of emergent literacy n"
type textarea "x"
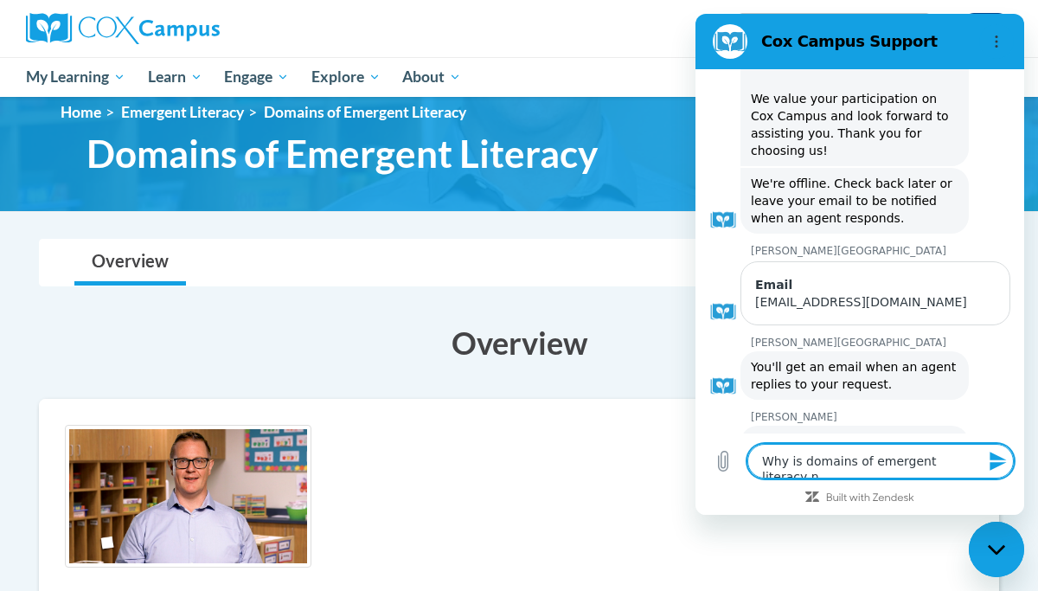
type textarea "Why is domains of emergent literacy no"
type textarea "x"
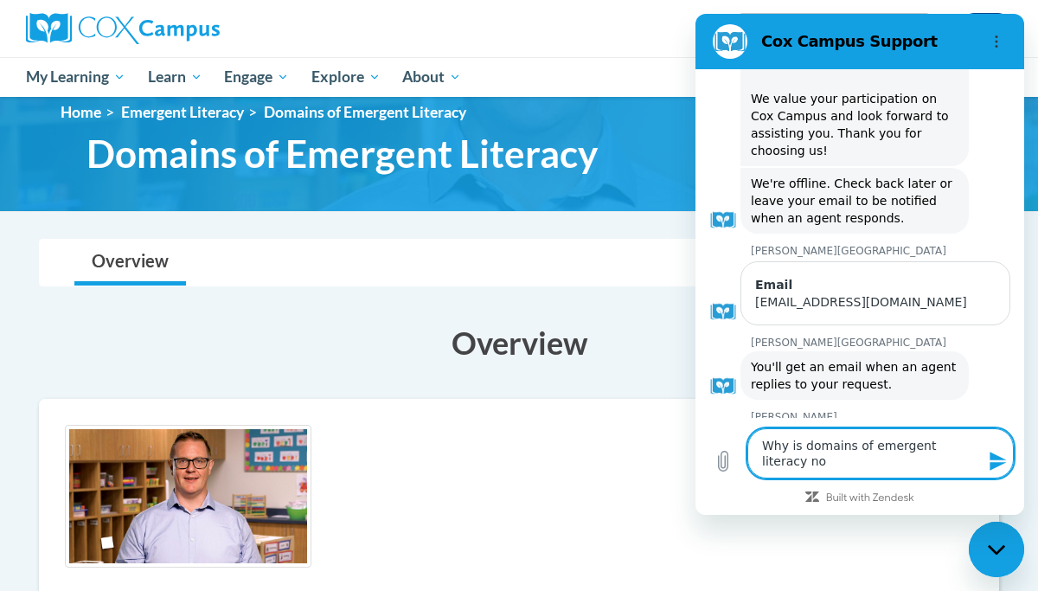
type textarea "Why is domains of emergent literacy not"
type textarea "x"
type textarea "Why is domains of emergent literacy not"
type textarea "x"
type textarea "Why is domains of emergent literacy not w"
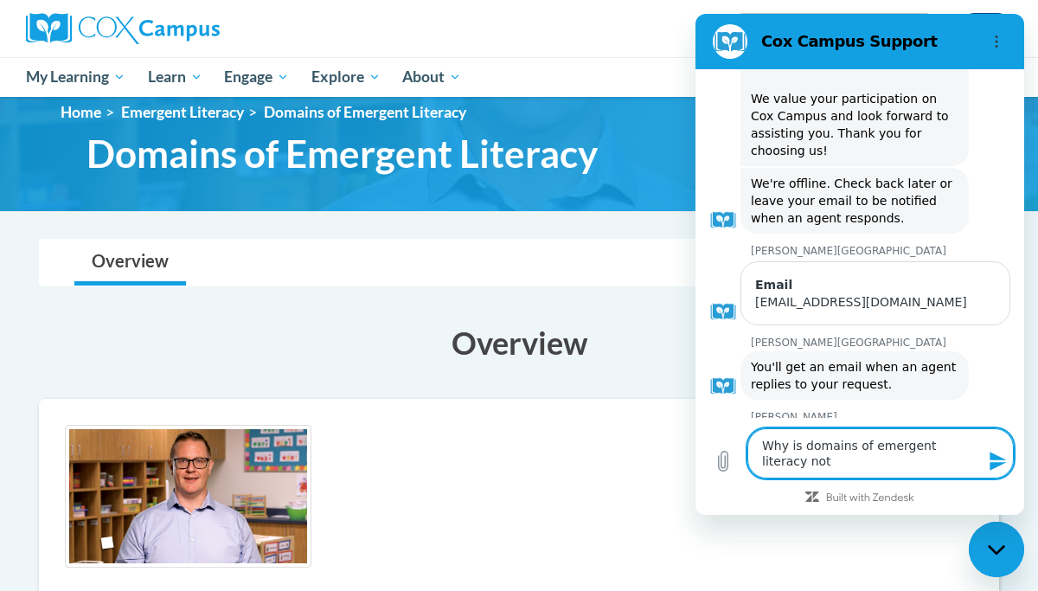
type textarea "x"
type textarea "Why is domains of emergent literacy not wo"
type textarea "x"
type textarea "Why is domains of emergent literacy not wor"
type textarea "x"
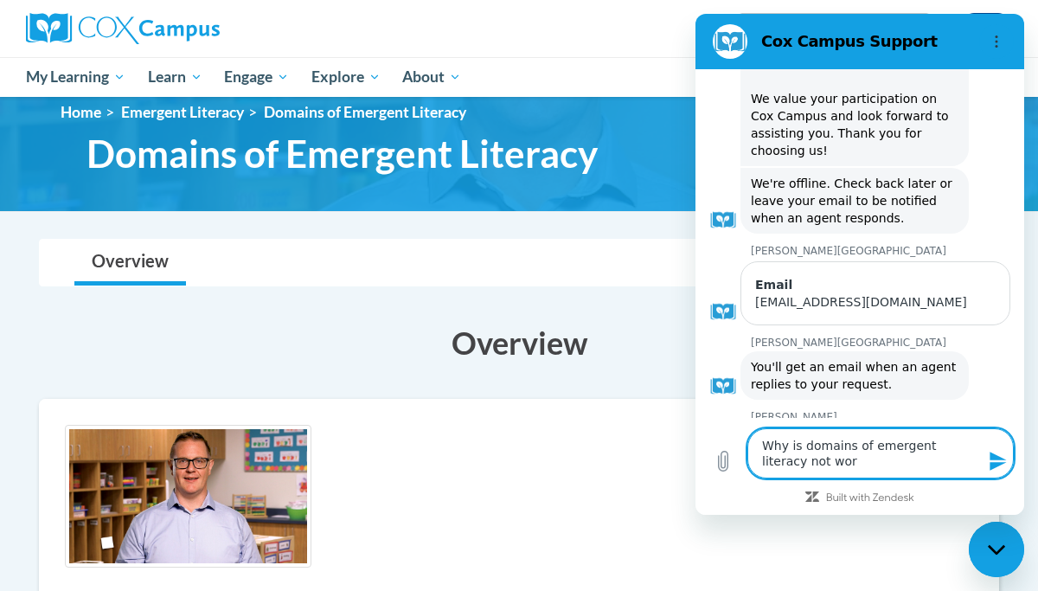
type textarea "Why is domains of emergent literacy not work"
type textarea "x"
type textarea "Why is domains of emergent literacy not worki"
type textarea "x"
type textarea "Why is domains of emergent literacy not workin"
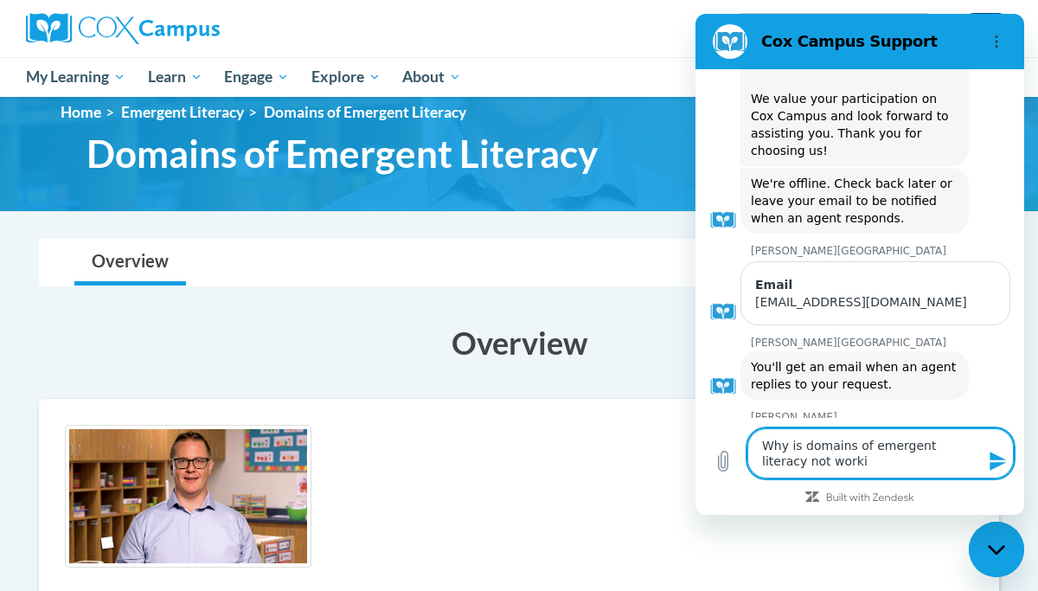
type textarea "x"
type textarea "Why is domains of emergent literacy not working"
type textarea "x"
type textarea "Why is domains of emergent literacy not working"
click at [997, 459] on icon "Send message" at bounding box center [998, 461] width 16 height 19
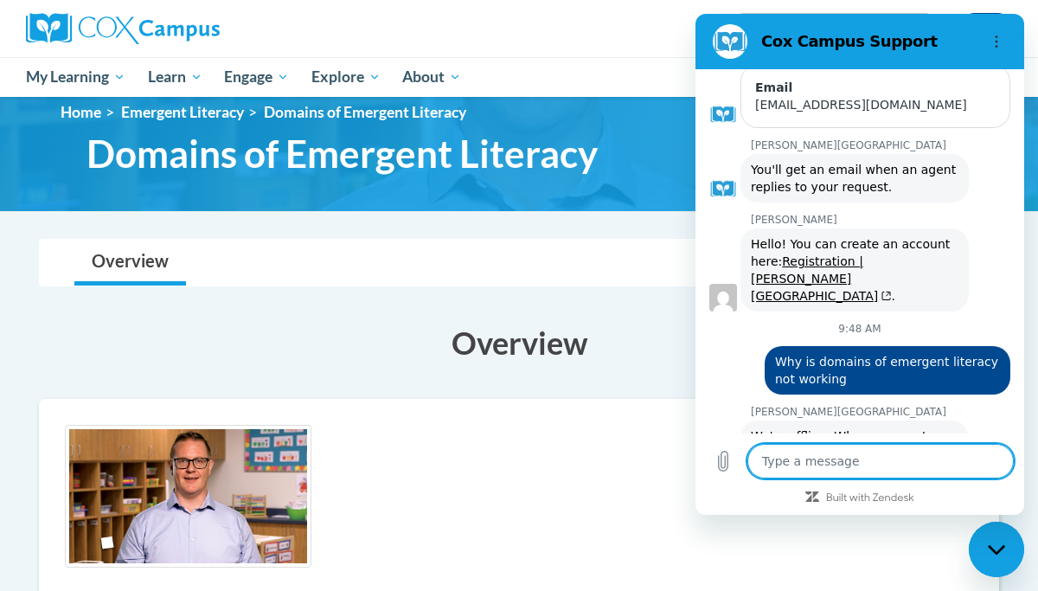
scroll to position [981, 0]
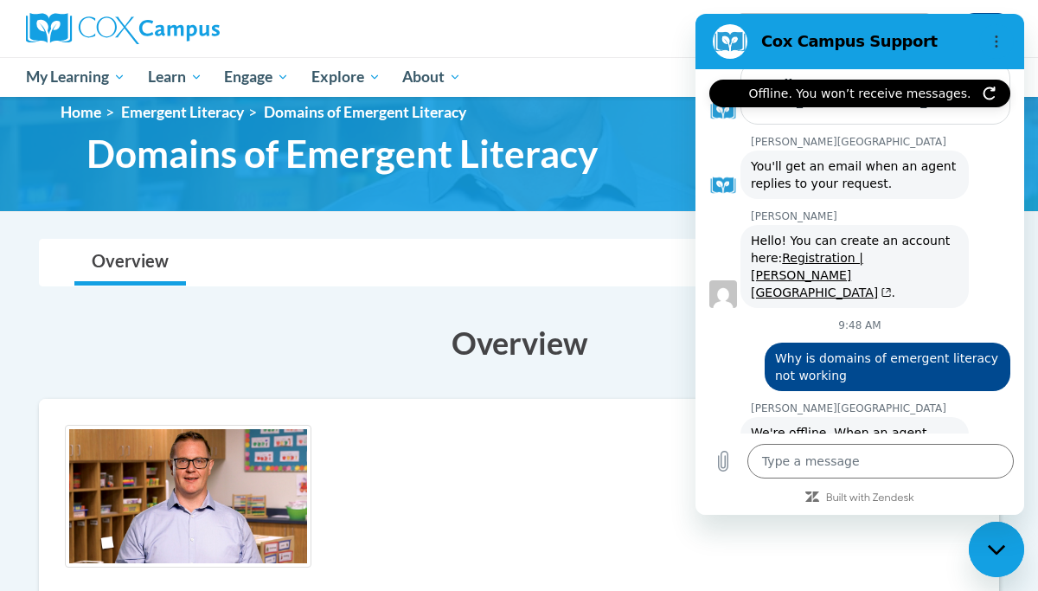
type textarea "x"
